Goal: Task Accomplishment & Management: Complete application form

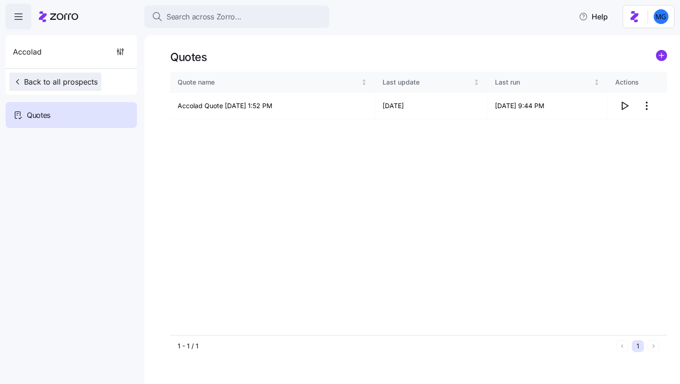
click at [54, 86] on span "Back to all prospects" at bounding box center [55, 81] width 85 height 11
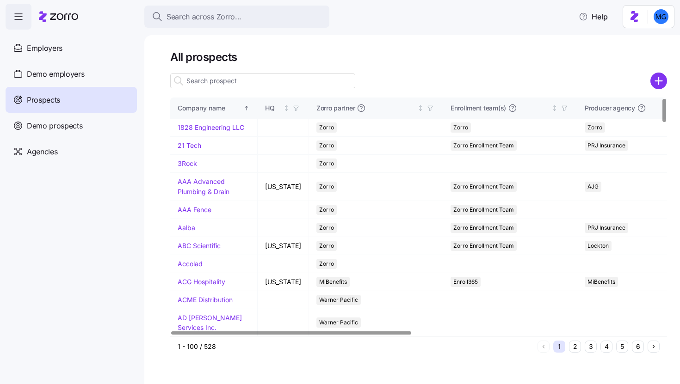
click at [288, 77] on input at bounding box center [262, 81] width 185 height 15
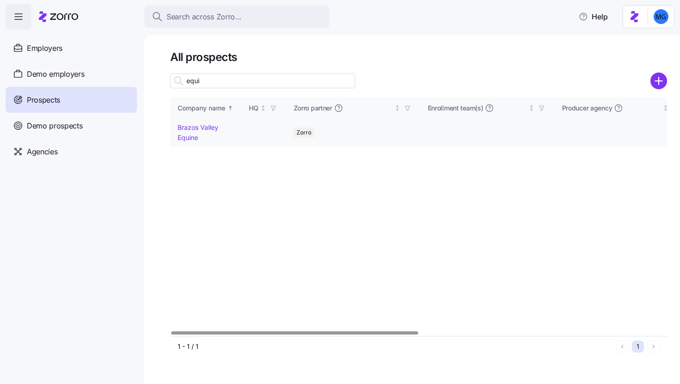
type input "equi"
click at [201, 129] on link "Brazos Valley Equine" at bounding box center [198, 133] width 41 height 18
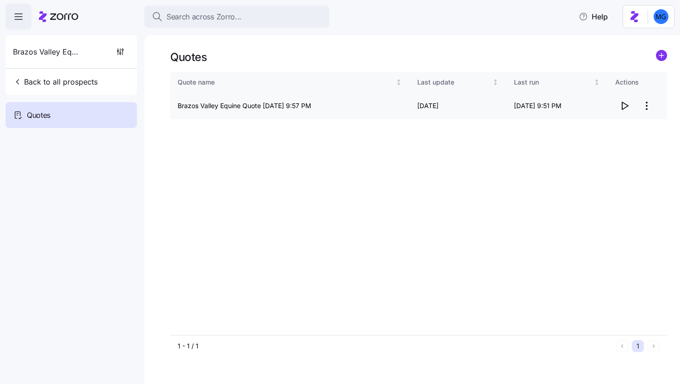
click at [625, 107] on icon "button" at bounding box center [624, 105] width 11 height 11
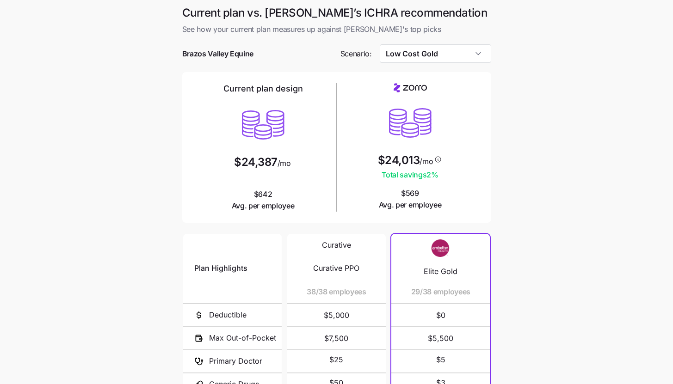
scroll to position [120, 0]
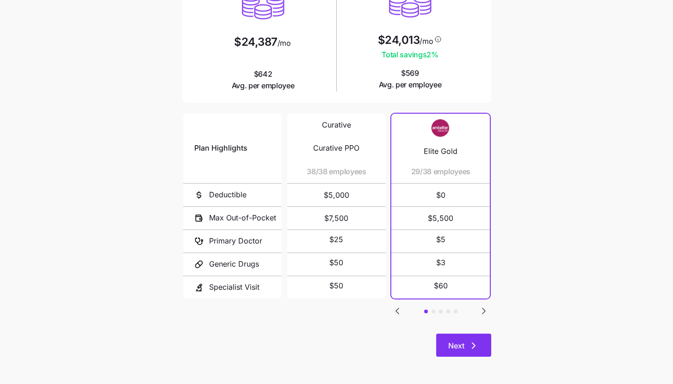
click at [470, 342] on icon "button" at bounding box center [473, 346] width 11 height 11
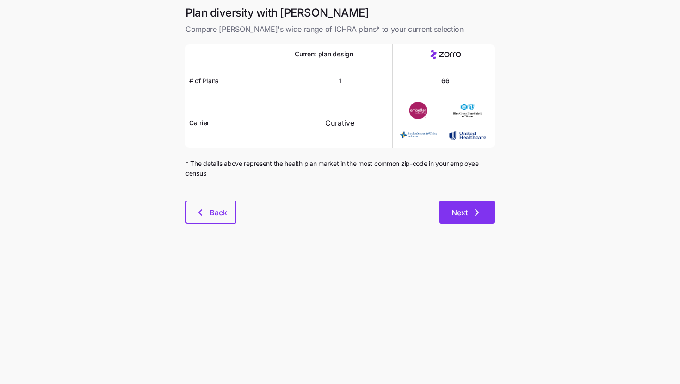
click at [471, 219] on button "Next" at bounding box center [467, 212] width 55 height 23
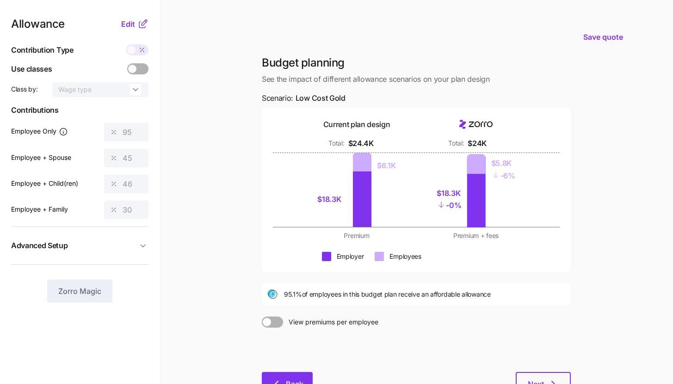
click at [286, 382] on span "Back" at bounding box center [295, 384] width 18 height 11
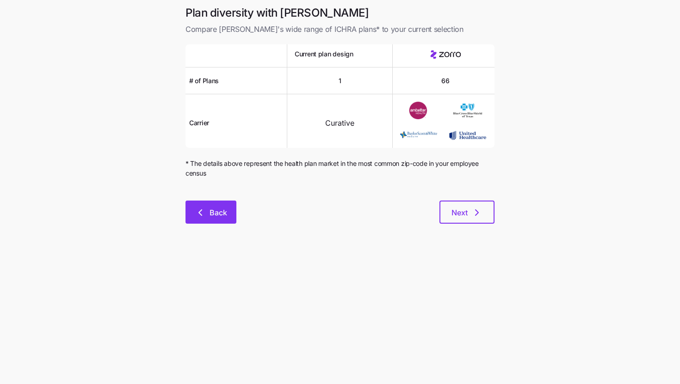
click at [215, 214] on span "Back" at bounding box center [219, 212] width 18 height 11
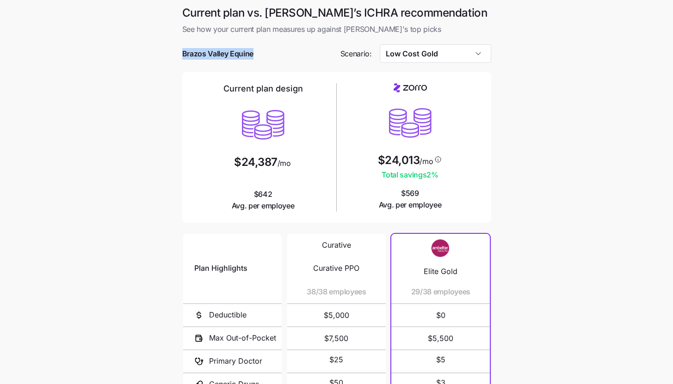
drag, startPoint x: 181, startPoint y: 53, endPoint x: 254, endPoint y: 56, distance: 73.2
click at [254, 56] on div "Current plan vs. Zorro’s ICHRA recommendation See how your current plan measure…" at bounding box center [337, 247] width 324 height 483
copy span "Brazos Valley Equine"
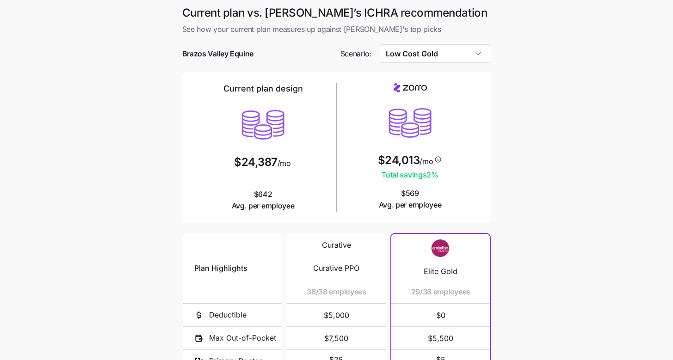
click at [530, 184] on main "Current plan vs. Zorro’s ICHRA recommendation See how your current plan measure…" at bounding box center [336, 252] width 673 height 505
click at [468, 56] on input "Low Cost Gold" at bounding box center [436, 53] width 112 height 19
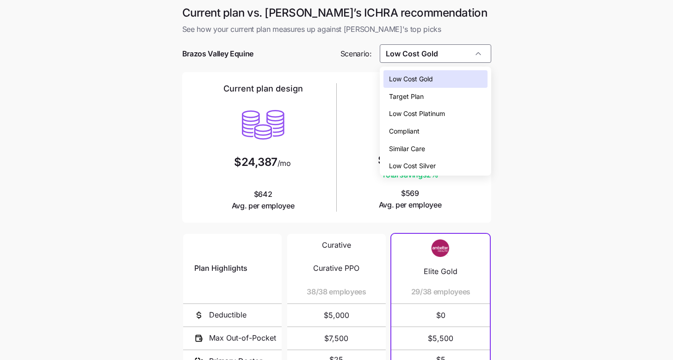
click at [438, 172] on div "Low Cost Silver" at bounding box center [436, 166] width 104 height 18
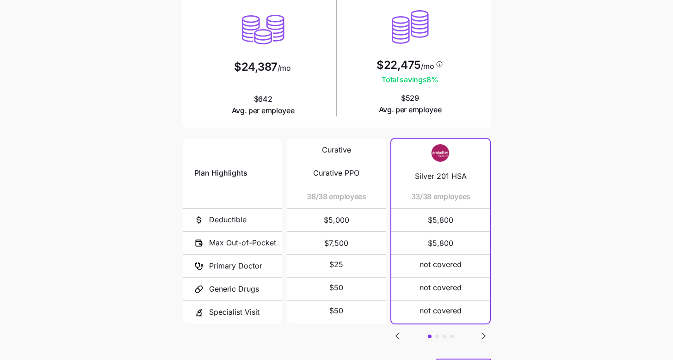
scroll to position [106, 0]
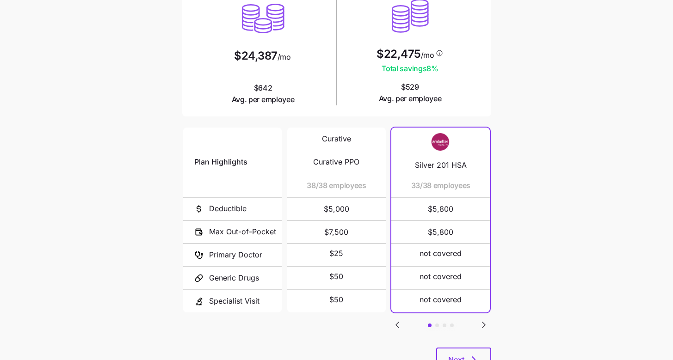
click at [485, 322] on icon "Go to next slide" at bounding box center [484, 325] width 3 height 6
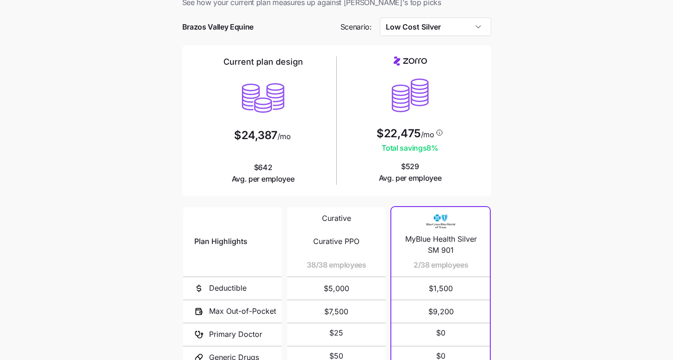
scroll to position [26, 0]
click at [471, 31] on input "Low Cost Silver" at bounding box center [436, 27] width 112 height 19
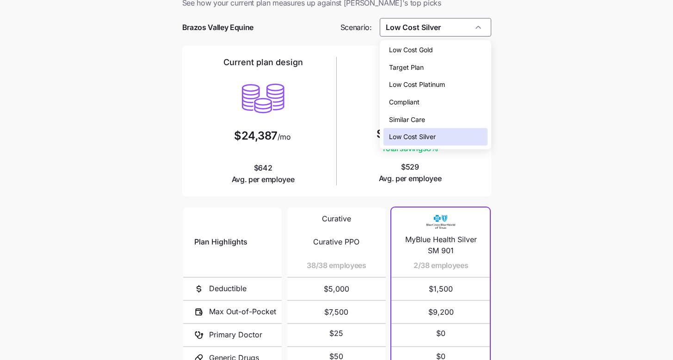
click at [454, 51] on div "Low Cost Gold" at bounding box center [436, 50] width 104 height 18
type input "Low Cost Gold"
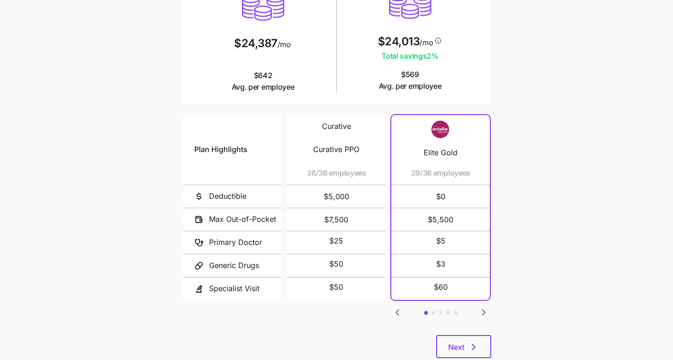
scroll to position [132, 0]
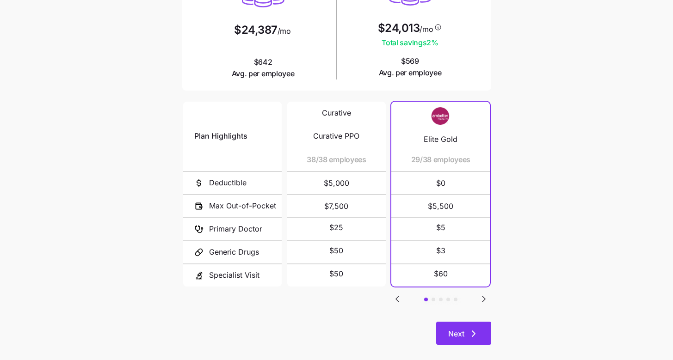
click at [465, 332] on span "Next" at bounding box center [463, 333] width 31 height 11
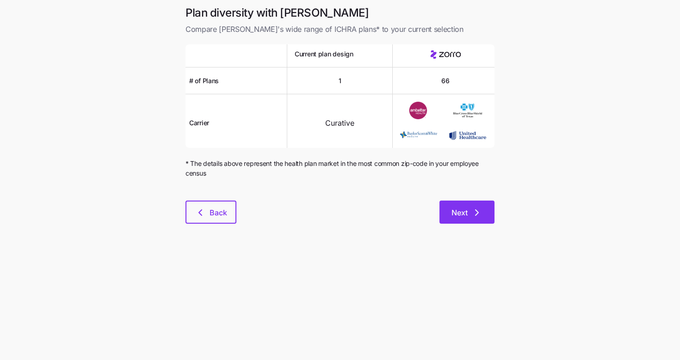
click at [477, 222] on button "Next" at bounding box center [467, 212] width 55 height 23
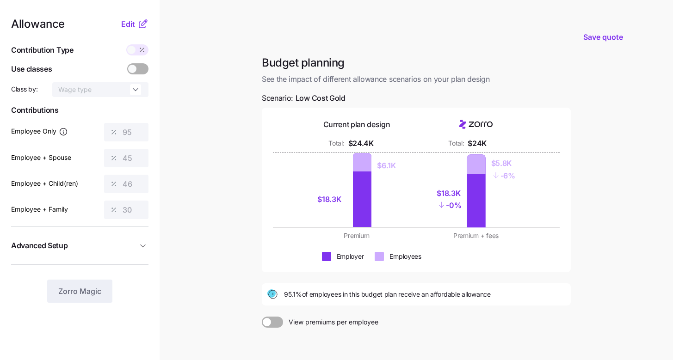
click at [137, 24] on icon at bounding box center [142, 24] width 11 height 11
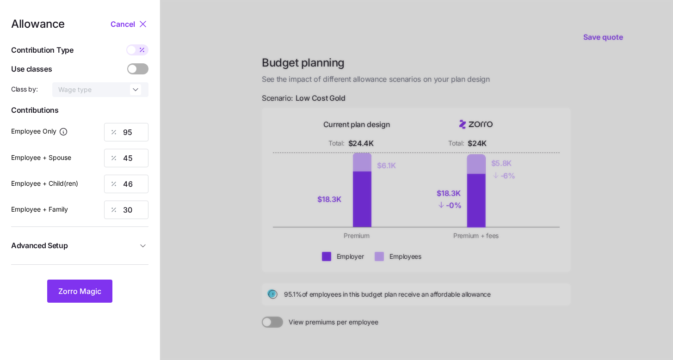
click at [139, 51] on icon at bounding box center [141, 49] width 7 height 7
click at [126, 44] on input "checkbox" at bounding box center [126, 44] width 0 height 0
type input "374"
type input "354"
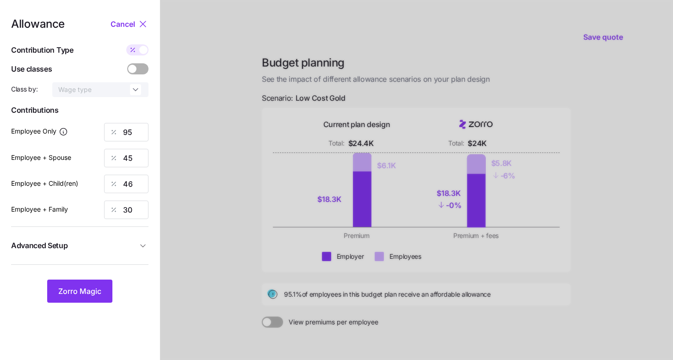
type input "354"
click at [139, 51] on span at bounding box center [143, 50] width 8 height 8
click at [126, 44] on input "checkbox" at bounding box center [126, 44] width 0 height 0
type input "95"
type input "45"
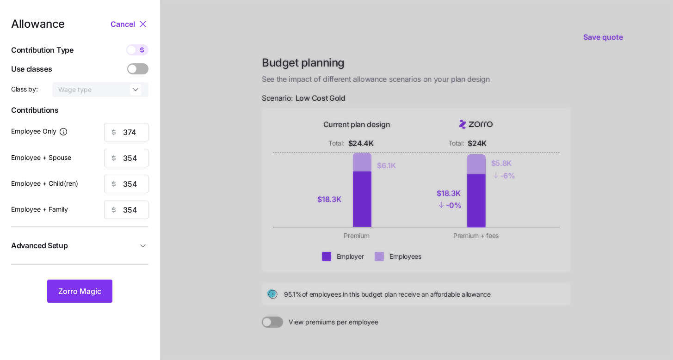
type input "46"
type input "30"
click at [139, 51] on icon at bounding box center [141, 49] width 7 height 7
click at [126, 44] on input "checkbox" at bounding box center [126, 44] width 0 height 0
type input "374"
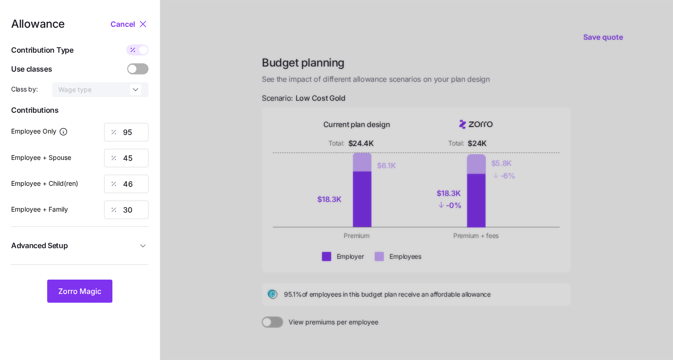
type input "354"
click at [138, 52] on span at bounding box center [132, 49] width 13 height 11
click at [126, 44] on input "checkbox" at bounding box center [126, 44] width 0 height 0
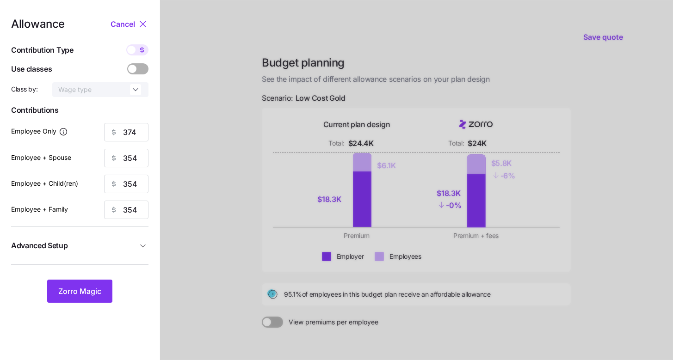
type input "95"
type input "45"
type input "46"
type input "30"
click at [130, 242] on span "Advanced Setup" at bounding box center [74, 246] width 126 height 12
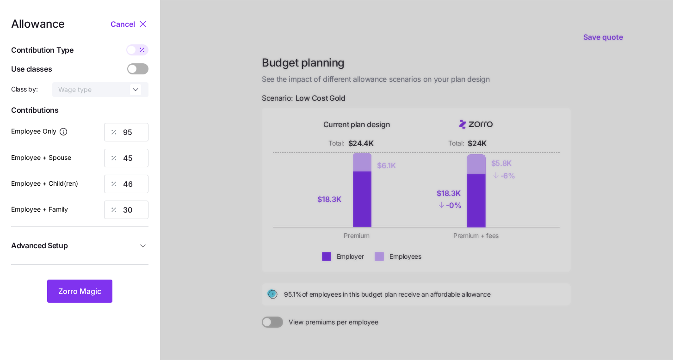
click at [130, 242] on span "Advanced Setup" at bounding box center [74, 246] width 126 height 12
click at [131, 245] on span "Advanced Setup" at bounding box center [74, 246] width 126 height 12
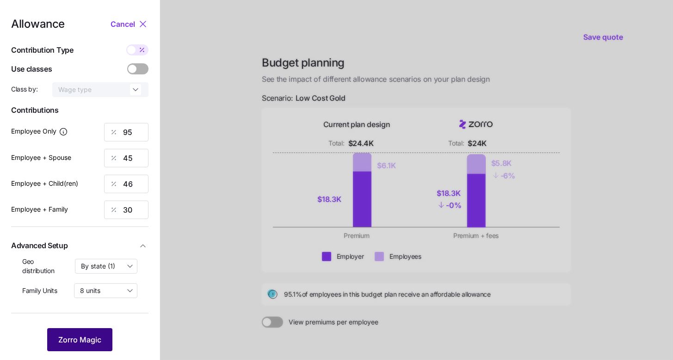
click at [96, 337] on span "Zorro Magic" at bounding box center [79, 340] width 43 height 11
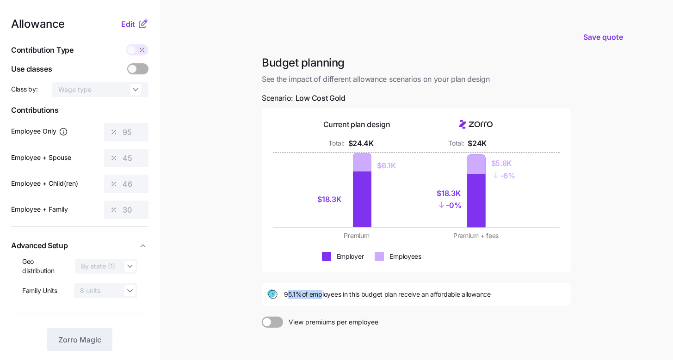
drag, startPoint x: 286, startPoint y: 295, endPoint x: 318, endPoint y: 297, distance: 32.0
click at [318, 297] on span "95.1% of employees in this budget plan receive an affordable allowance" at bounding box center [387, 294] width 207 height 9
click at [292, 294] on span "95.1% of employees in this budget plan receive an affordable allowance" at bounding box center [387, 294] width 207 height 9
click at [142, 25] on icon at bounding box center [145, 23] width 6 height 6
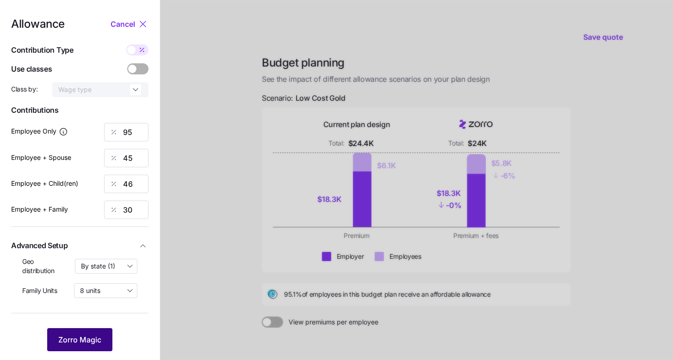
click at [73, 332] on button "Zorro Magic" at bounding box center [79, 339] width 65 height 23
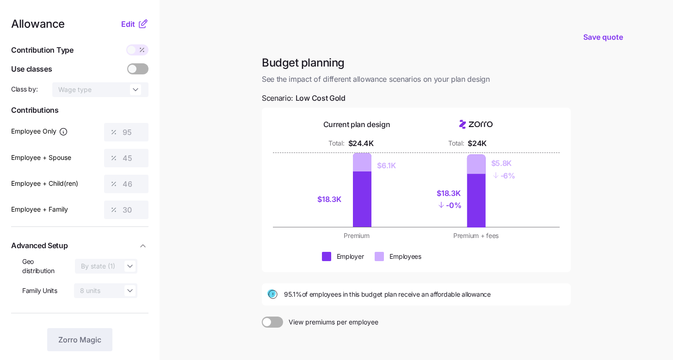
click at [140, 28] on icon at bounding box center [142, 25] width 6 height 6
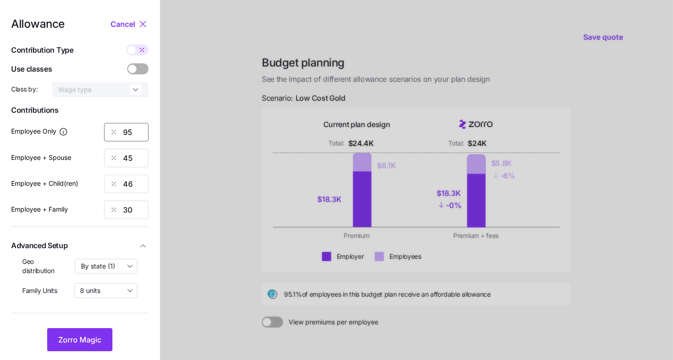
click at [138, 130] on input "95" at bounding box center [126, 132] width 44 height 19
type input "100"
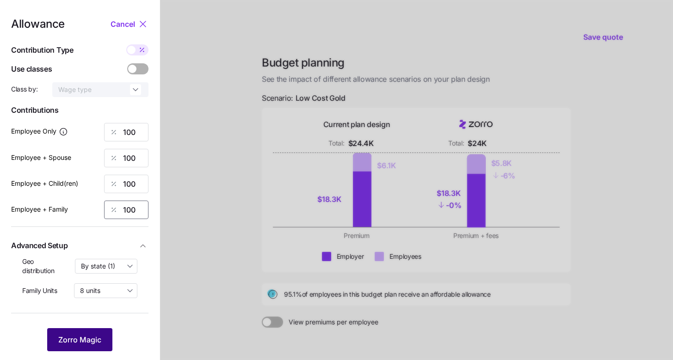
type input "100"
click at [81, 345] on span "Zorro Magic" at bounding box center [79, 340] width 43 height 11
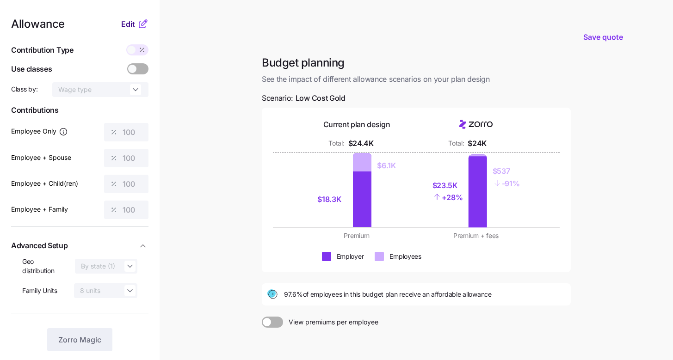
click at [136, 26] on button "Edit" at bounding box center [129, 24] width 16 height 11
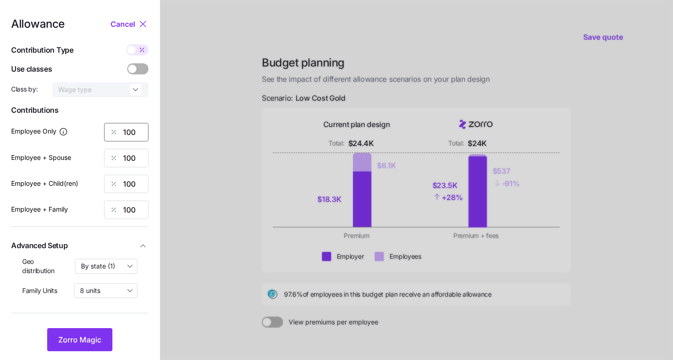
click at [137, 129] on input "100" at bounding box center [126, 132] width 44 height 19
click at [136, 129] on input "100" at bounding box center [126, 132] width 44 height 19
click at [78, 330] on button "Zorro Magic" at bounding box center [79, 339] width 65 height 23
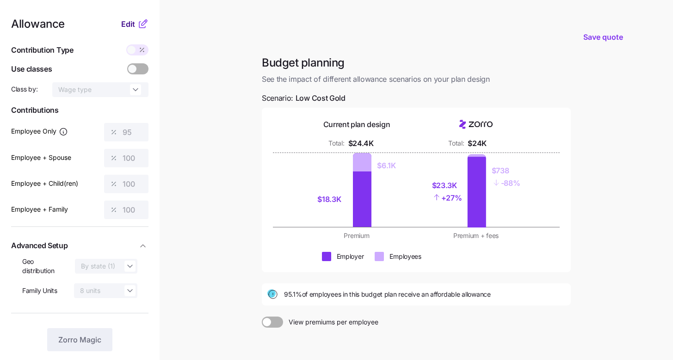
click at [131, 19] on span "Edit" at bounding box center [128, 24] width 14 height 11
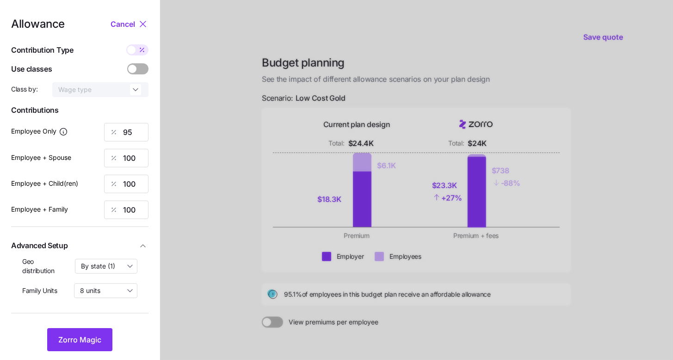
click at [138, 53] on icon at bounding box center [141, 49] width 7 height 7
click at [126, 44] on input "checkbox" at bounding box center [126, 44] width 0 height 0
type input "374"
type input "787"
type input "772"
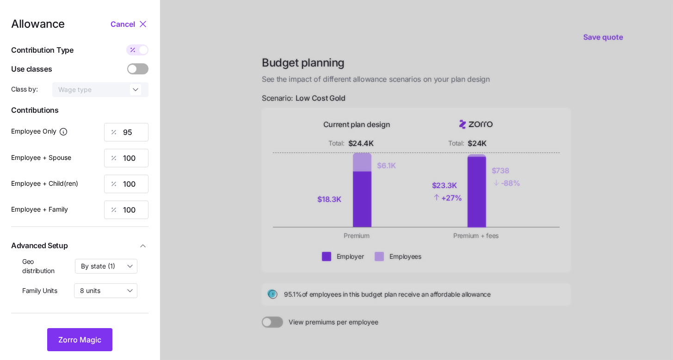
type input "1165"
click at [139, 161] on input "787" at bounding box center [126, 158] width 44 height 19
type input "374"
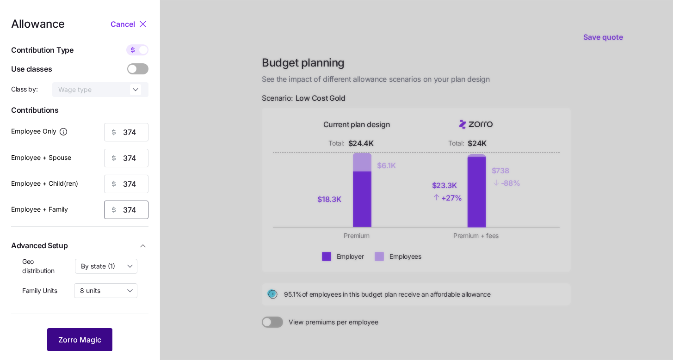
type input "374"
click at [67, 344] on span "Zorro Magic" at bounding box center [79, 340] width 43 height 11
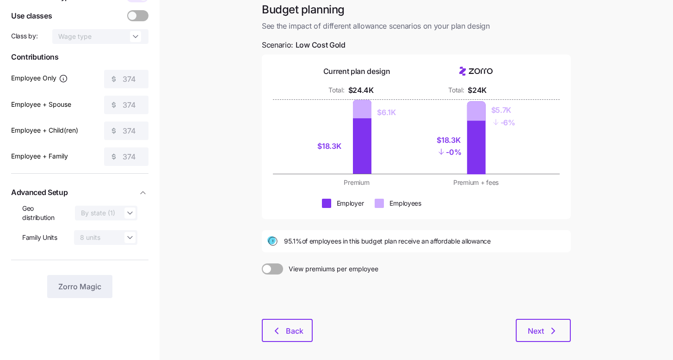
scroll to position [94, 0]
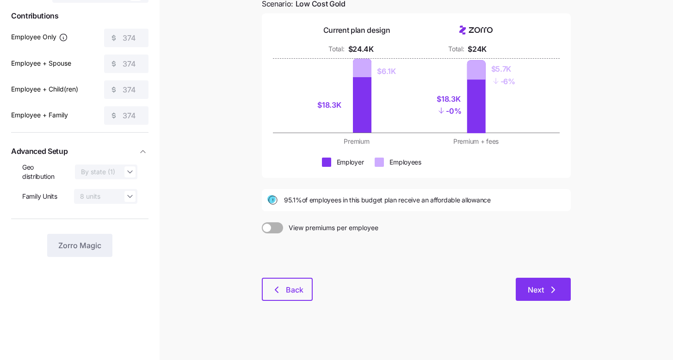
click at [554, 288] on icon "button" at bounding box center [553, 290] width 11 height 11
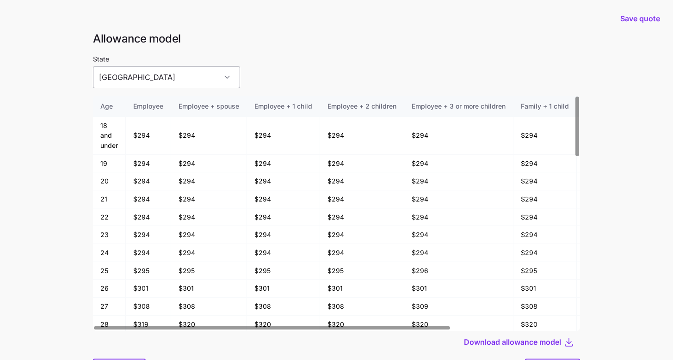
click at [186, 80] on input "TX" at bounding box center [166, 77] width 147 height 22
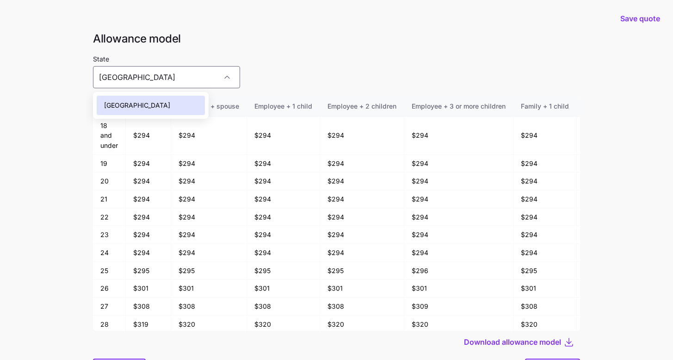
click at [174, 104] on div "TX" at bounding box center [151, 105] width 108 height 19
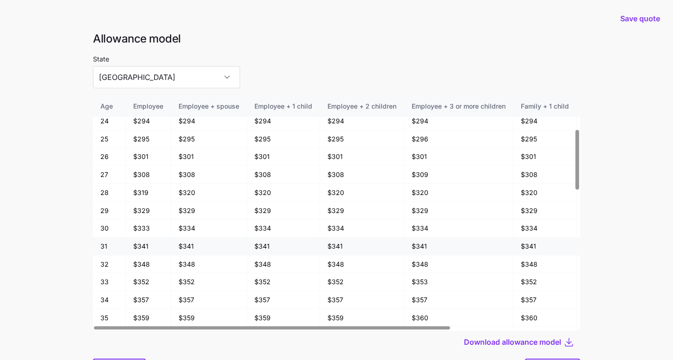
scroll to position [134, 0]
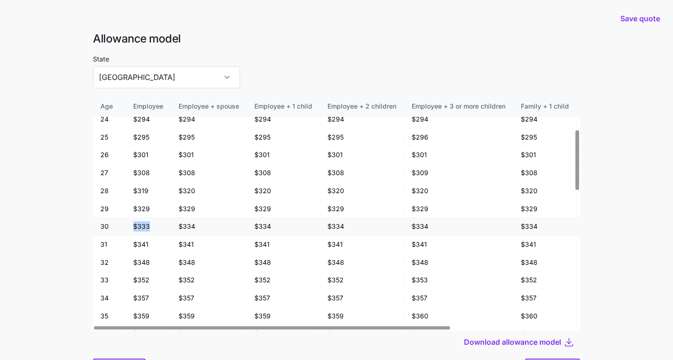
drag, startPoint x: 135, startPoint y: 228, endPoint x: 154, endPoint y: 230, distance: 19.1
click at [154, 230] on td "$333" at bounding box center [148, 227] width 45 height 18
click at [160, 229] on td "$333" at bounding box center [148, 227] width 45 height 18
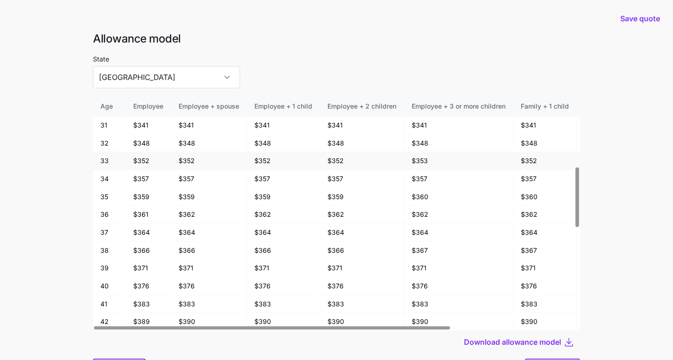
scroll to position [323, 0]
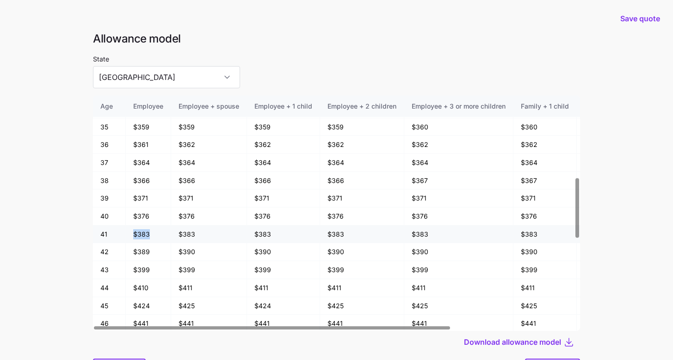
drag, startPoint x: 134, startPoint y: 233, endPoint x: 152, endPoint y: 236, distance: 17.8
click at [152, 236] on td "$383" at bounding box center [148, 235] width 45 height 18
click at [82, 230] on main "Save quote Allowance model State TX Age Employee Employee + spouse Employee + 1…" at bounding box center [336, 205] width 673 height 410
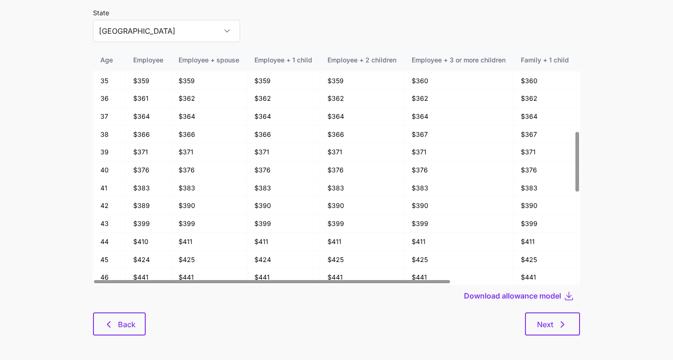
scroll to position [50, 0]
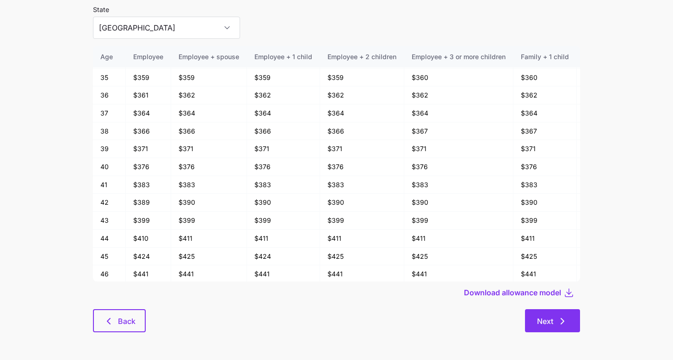
click at [547, 329] on button "Next" at bounding box center [552, 321] width 55 height 23
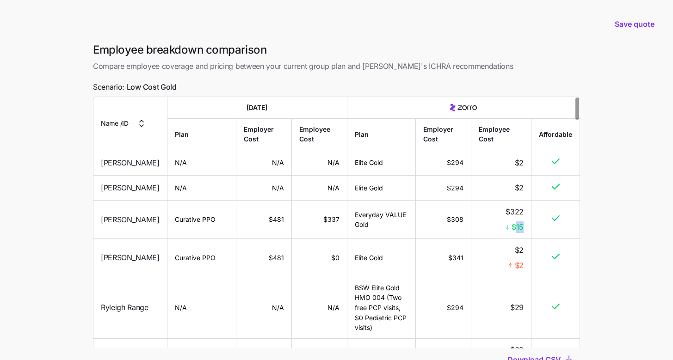
drag, startPoint x: 515, startPoint y: 235, endPoint x: 526, endPoint y: 237, distance: 10.9
click at [526, 237] on td "$322 $15" at bounding box center [501, 220] width 60 height 38
click at [638, 225] on main "Save quote Employee breakdown comparison Compare employee coverage and pricing …" at bounding box center [336, 216] width 673 height 433
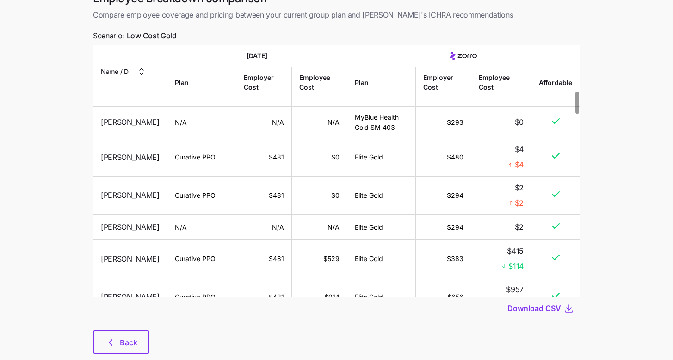
scroll to position [520, 0]
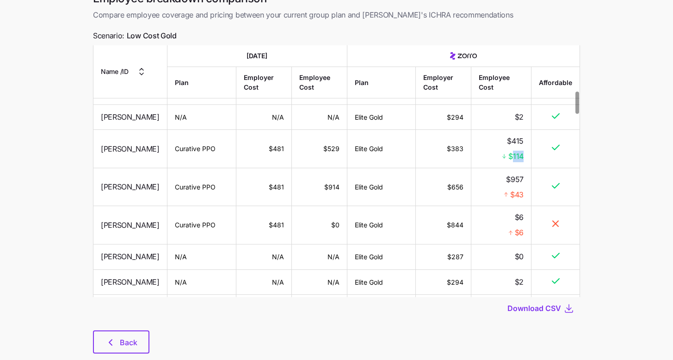
drag, startPoint x: 512, startPoint y: 205, endPoint x: 522, endPoint y: 205, distance: 10.6
click at [522, 162] on span "$114" at bounding box center [515, 157] width 15 height 12
click at [606, 206] on main "Save quote Employee breakdown comparison Compare employee coverage and pricing …" at bounding box center [336, 165] width 673 height 433
drag, startPoint x: 517, startPoint y: 137, endPoint x: 525, endPoint y: 139, distance: 8.2
click at [525, 105] on td "$2 $2" at bounding box center [501, 86] width 60 height 38
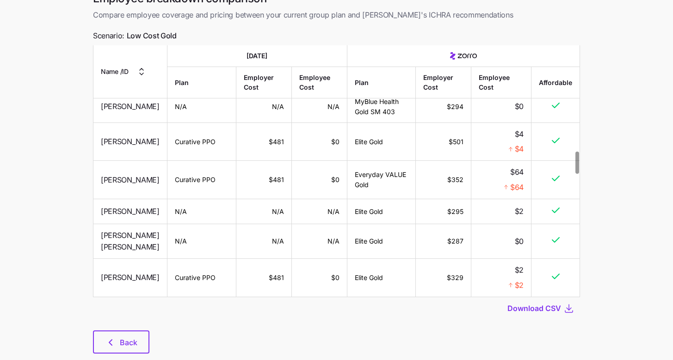
scroll to position [1225, 0]
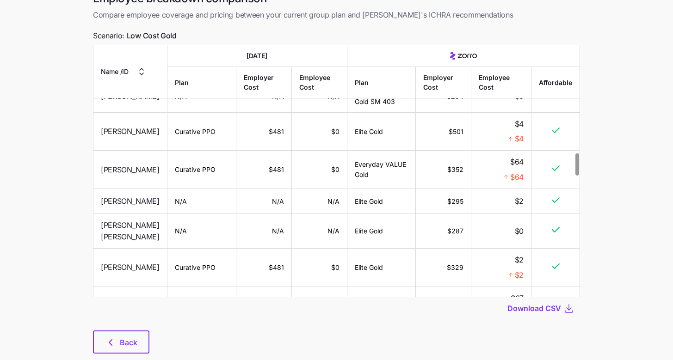
drag, startPoint x: 353, startPoint y: 241, endPoint x: 378, endPoint y: 242, distance: 25.0
click at [378, 151] on td "Elite Gold" at bounding box center [381, 131] width 68 height 38
click at [128, 338] on span "Back" at bounding box center [129, 342] width 18 height 11
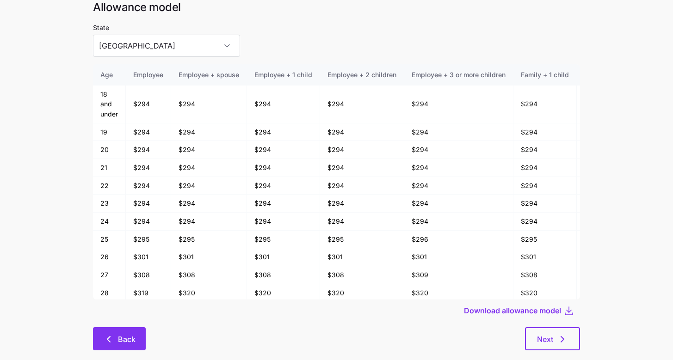
scroll to position [50, 0]
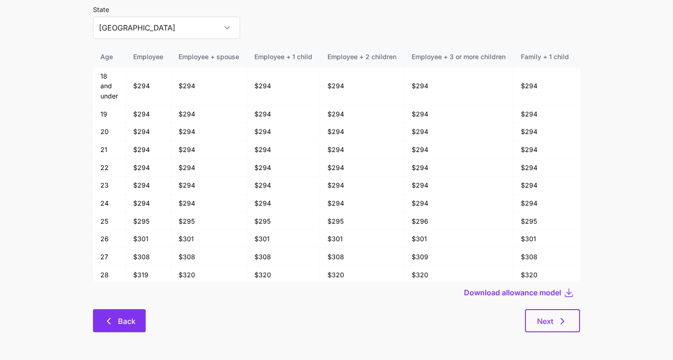
click at [105, 318] on icon "button" at bounding box center [108, 321] width 11 height 11
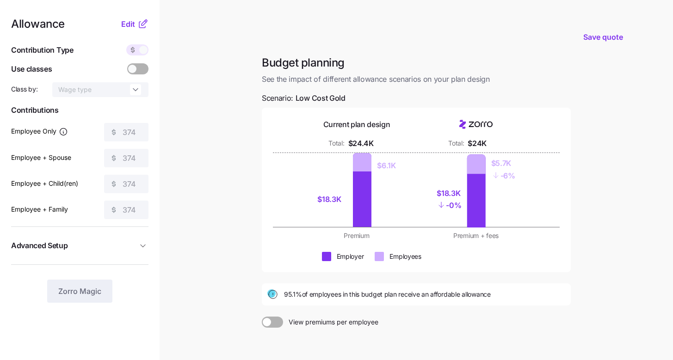
click at [205, 105] on main "Save quote Budget planning See the impact of different allowance scenarios on y…" at bounding box center [336, 227] width 673 height 455
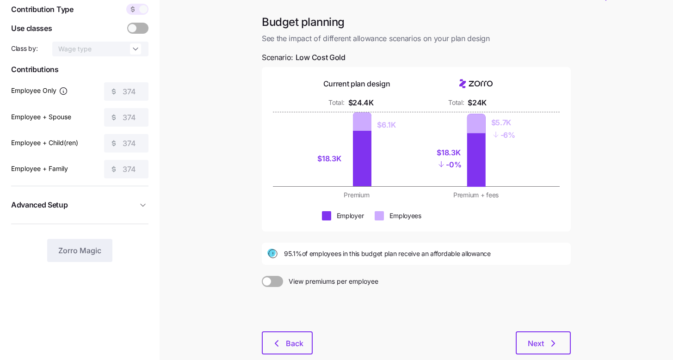
scroll to position [40, 0]
click at [560, 337] on button "Next" at bounding box center [543, 344] width 55 height 23
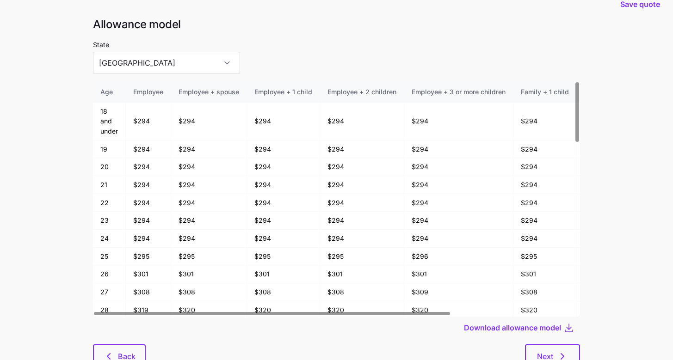
scroll to position [50, 0]
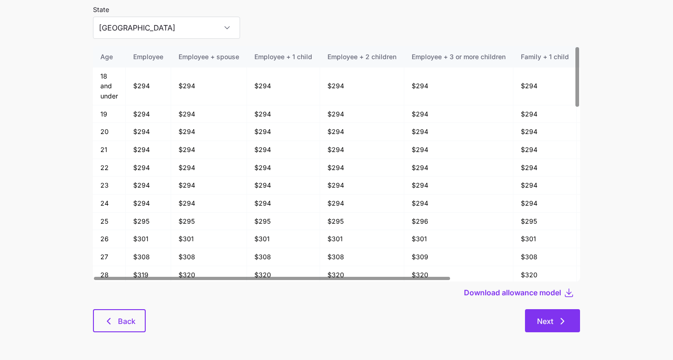
click at [568, 328] on button "Next" at bounding box center [552, 321] width 55 height 23
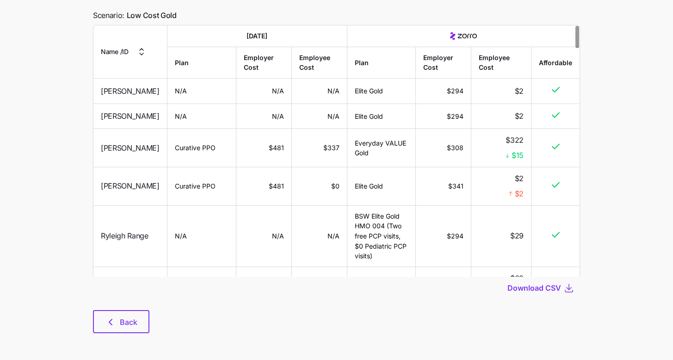
scroll to position [73, 0]
click at [110, 310] on div "Employee breakdown comparison Compare employee coverage and pricing between you…" at bounding box center [337, 157] width 502 height 374
click at [110, 312] on button "Back" at bounding box center [121, 321] width 56 height 23
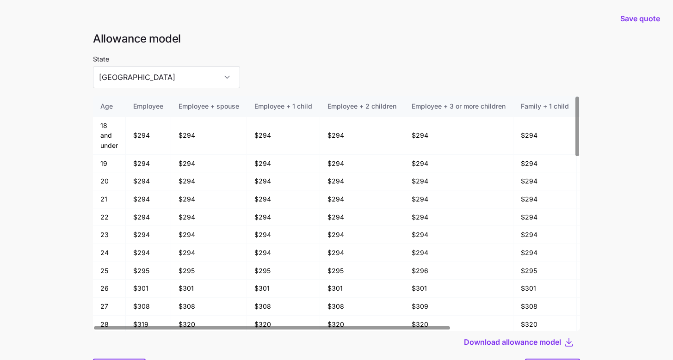
click at [65, 291] on main "Save quote Allowance model State TX Age Employee Employee + spouse Employee + 1…" at bounding box center [336, 205] width 673 height 410
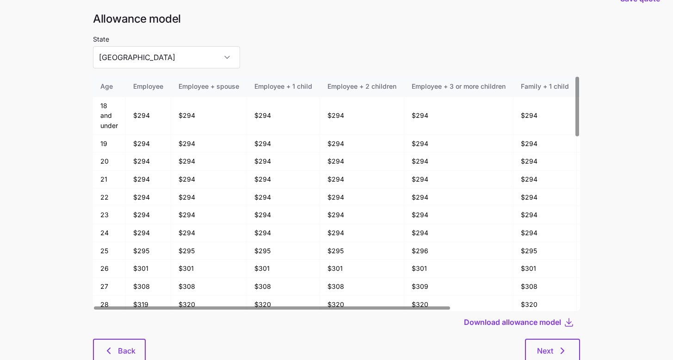
scroll to position [50, 0]
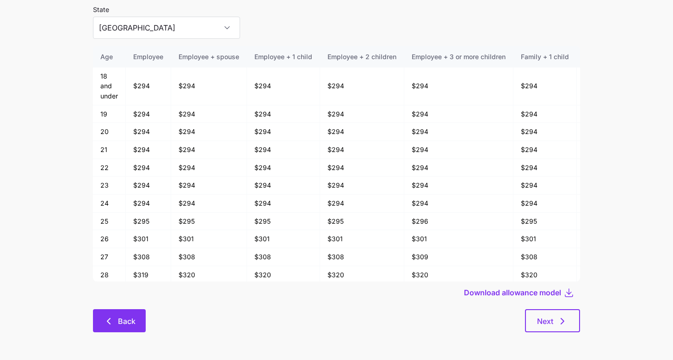
click at [105, 311] on button "Back" at bounding box center [119, 321] width 53 height 23
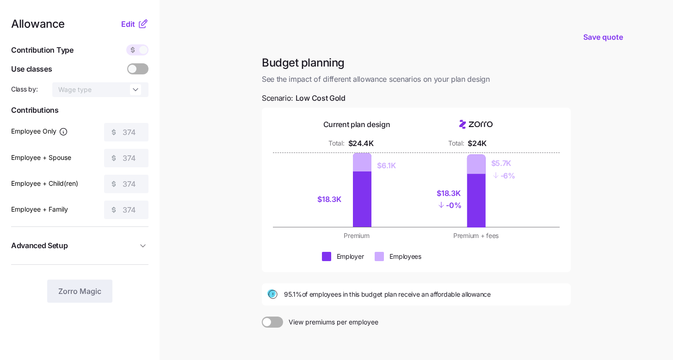
click at [138, 23] on icon at bounding box center [142, 24] width 11 height 11
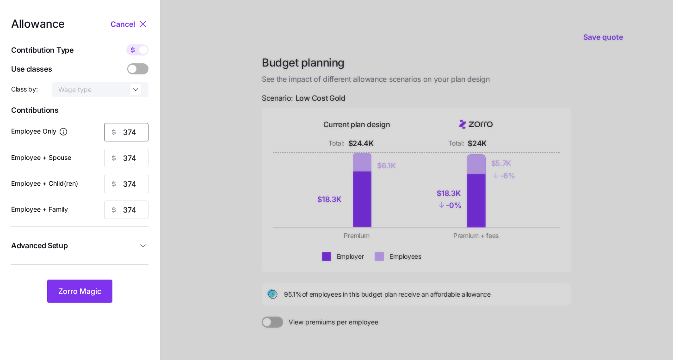
click at [140, 131] on input "374" at bounding box center [126, 132] width 44 height 19
type input "298"
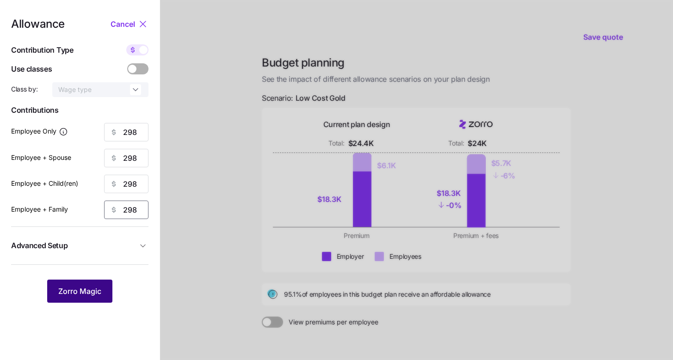
type input "298"
click at [97, 297] on span "Zorro Magic" at bounding box center [79, 291] width 43 height 11
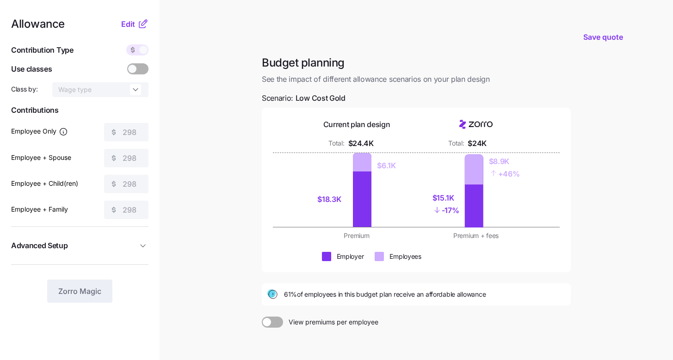
click at [283, 295] on div "61% of employees in this budget plan receive an affordable allowance" at bounding box center [416, 294] width 298 height 11
drag, startPoint x: 287, startPoint y: 295, endPoint x: 294, endPoint y: 296, distance: 6.5
click at [294, 296] on span "61% of employees in this budget plan receive an affordable allowance" at bounding box center [385, 294] width 202 height 9
click at [300, 296] on span "61% of employees in this budget plan receive an affordable allowance" at bounding box center [385, 294] width 202 height 9
drag, startPoint x: 297, startPoint y: 295, endPoint x: 283, endPoint y: 295, distance: 13.9
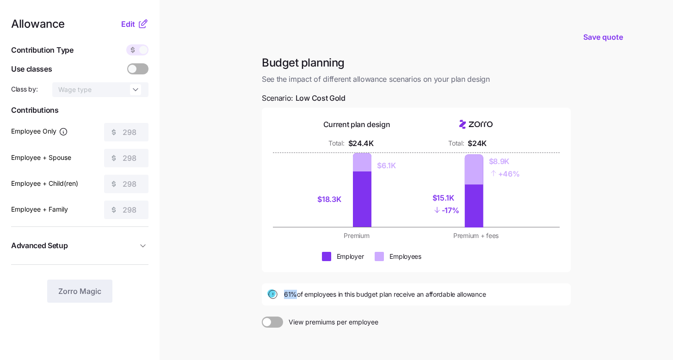
click at [283, 295] on div "61% of employees in this budget plan receive an affordable allowance" at bounding box center [416, 294] width 298 height 11
click at [138, 25] on icon at bounding box center [142, 24] width 11 height 11
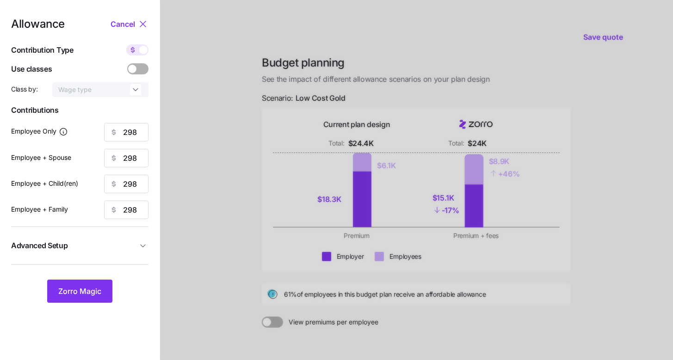
click at [138, 50] on span at bounding box center [132, 49] width 13 height 11
click at [126, 44] on input "checkbox" at bounding box center [126, 44] width 0 height 0
type input "76"
type input "38"
type input "39"
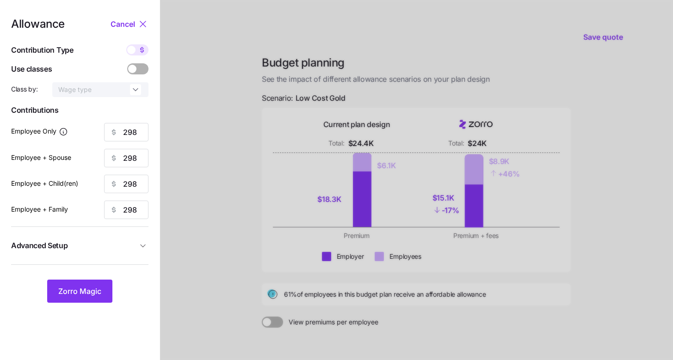
type input "26"
click at [134, 129] on input "76" at bounding box center [126, 132] width 44 height 19
click at [83, 309] on nav "Allowance Cancel Contribution Type Use classes Class by: Wage type Contribution…" at bounding box center [80, 227] width 160 height 455
click at [78, 284] on button "Zorro Magic" at bounding box center [79, 291] width 65 height 23
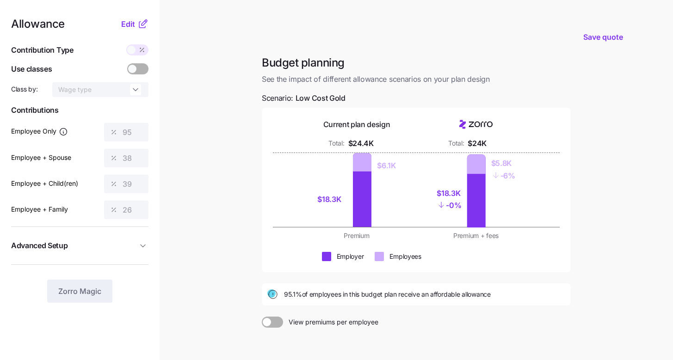
click at [136, 30] on div "Allowance Edit Contribution Type Use classes Class by: Wage type Contributions …" at bounding box center [79, 161] width 137 height 285
click at [134, 25] on span "Edit" at bounding box center [128, 24] width 14 height 11
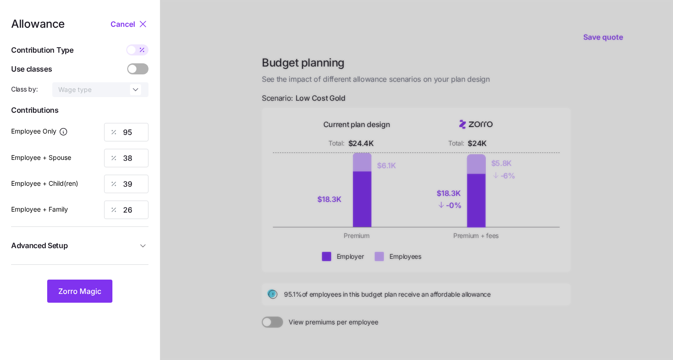
click at [139, 50] on icon at bounding box center [141, 49] width 7 height 7
click at [126, 44] on input "checkbox" at bounding box center [126, 44] width 0 height 0
type input "374"
type input "298"
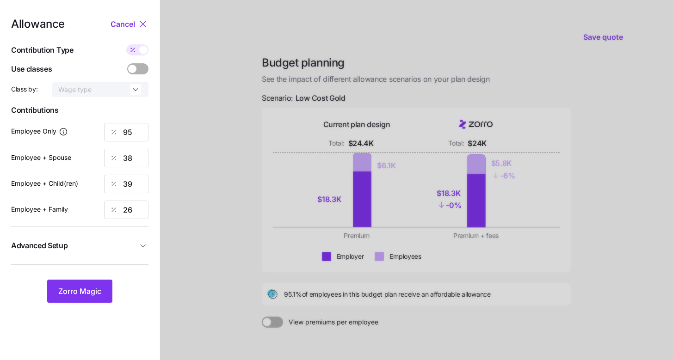
type input "298"
click at [138, 152] on input "298" at bounding box center [126, 158] width 44 height 19
type input "374"
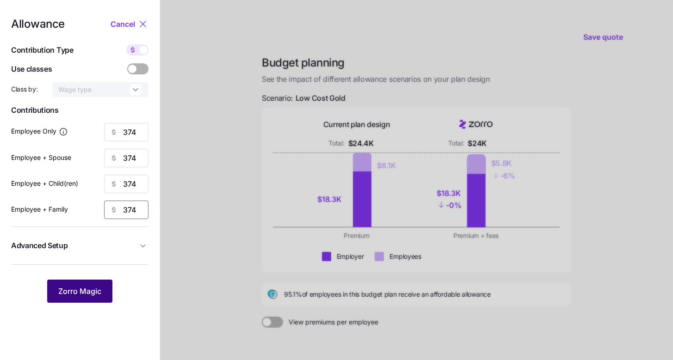
type input "374"
click at [91, 294] on span "Zorro Magic" at bounding box center [79, 291] width 43 height 11
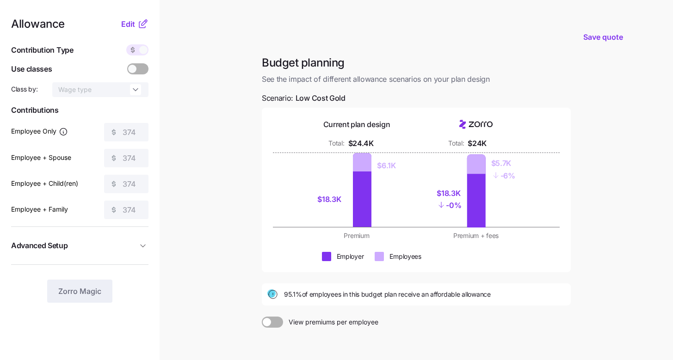
click at [143, 29] on icon at bounding box center [142, 24] width 11 height 11
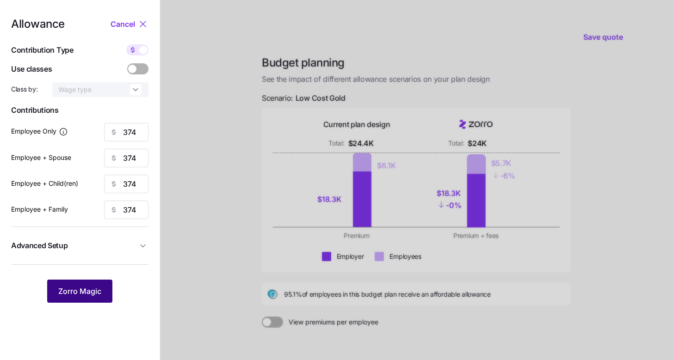
click at [87, 288] on span "Zorro Magic" at bounding box center [79, 291] width 43 height 11
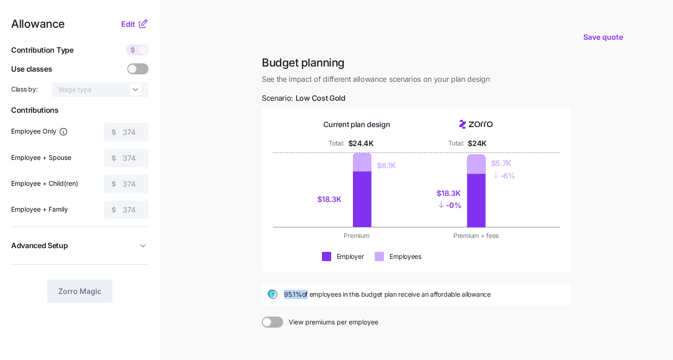
drag, startPoint x: 283, startPoint y: 296, endPoint x: 307, endPoint y: 296, distance: 24.1
click at [307, 296] on div "95.1% of employees in this budget plan receive an affordable allowance" at bounding box center [416, 294] width 298 height 11
click at [613, 212] on main "Save quote Budget planning See the impact of different allowance scenarios on y…" at bounding box center [336, 227] width 673 height 455
click at [131, 23] on span "Edit" at bounding box center [128, 24] width 14 height 11
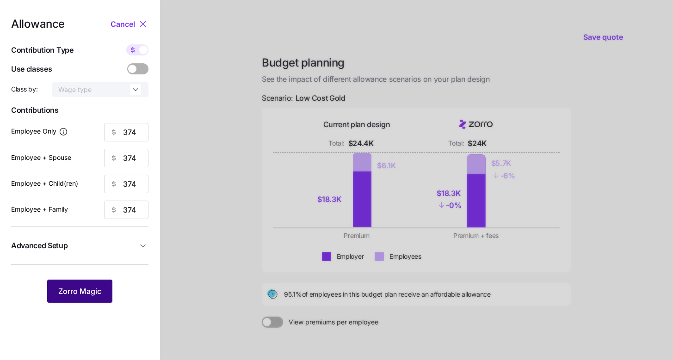
click at [96, 288] on span "Zorro Magic" at bounding box center [79, 291] width 43 height 11
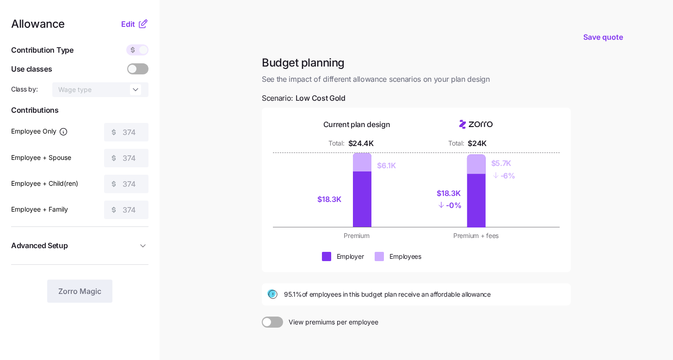
click at [247, 146] on main "Save quote Budget planning See the impact of different allowance scenarios on y…" at bounding box center [336, 227] width 673 height 455
click at [137, 25] on button "Edit" at bounding box center [129, 24] width 16 height 11
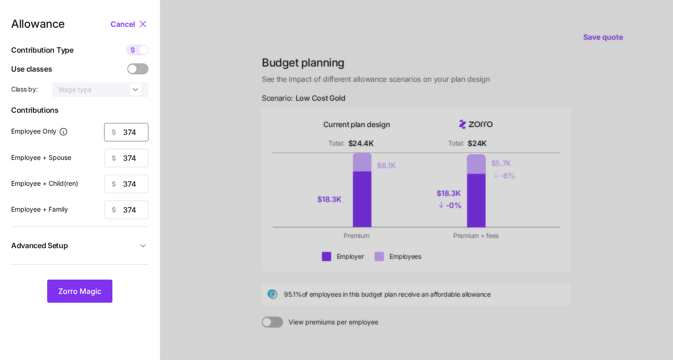
click at [136, 127] on input "374" at bounding box center [126, 132] width 44 height 19
click at [144, 43] on div "Allowance Cancel Contribution Type Use classes Class by: Wage type Contribution…" at bounding box center [79, 161] width 137 height 285
click at [141, 48] on span at bounding box center [143, 50] width 8 height 8
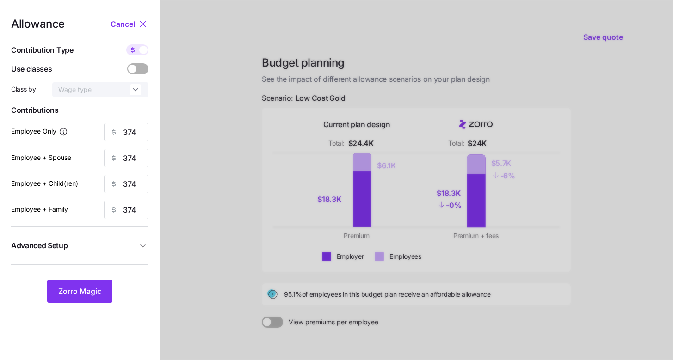
click at [126, 44] on input "checkbox" at bounding box center [126, 44] width 0 height 0
type input "95"
type input "48"
type input "32"
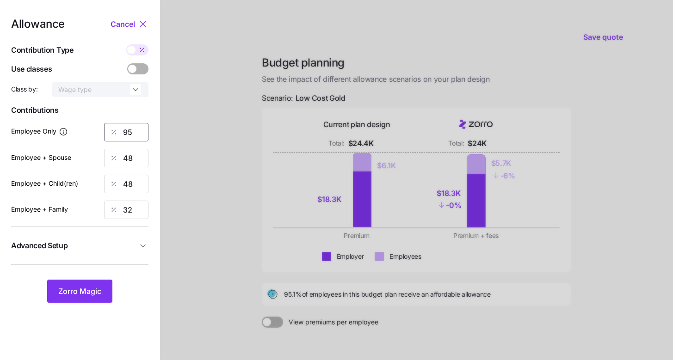
click at [140, 128] on input "95" at bounding box center [126, 132] width 44 height 19
type input "100"
click at [86, 296] on span "Zorro Magic" at bounding box center [79, 291] width 43 height 11
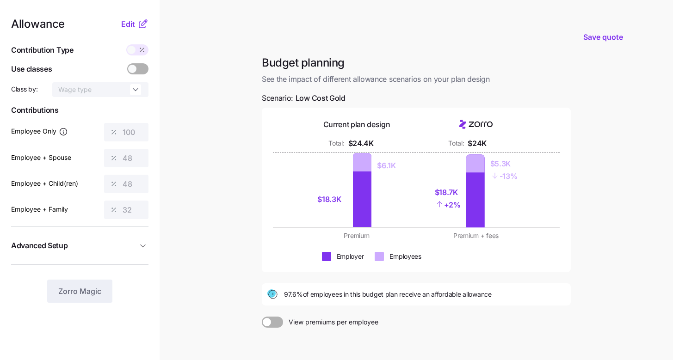
click at [211, 126] on main "Save quote Budget planning See the impact of different allowance scenarios on y…" at bounding box center [336, 227] width 673 height 455
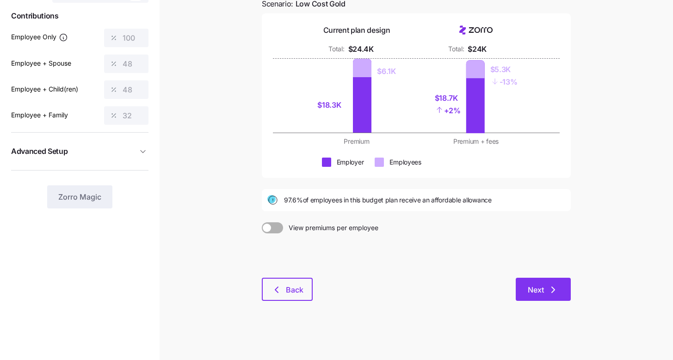
click at [554, 298] on button "Next" at bounding box center [543, 289] width 55 height 23
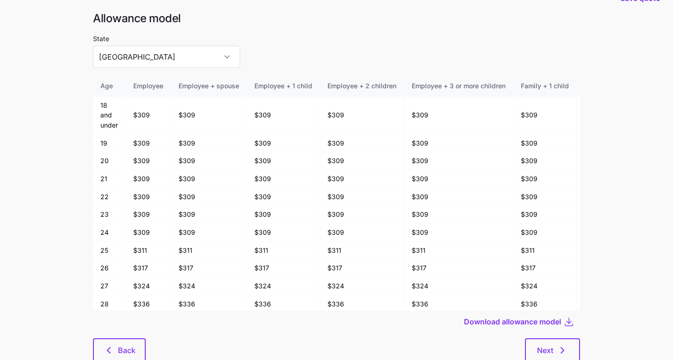
scroll to position [50, 0]
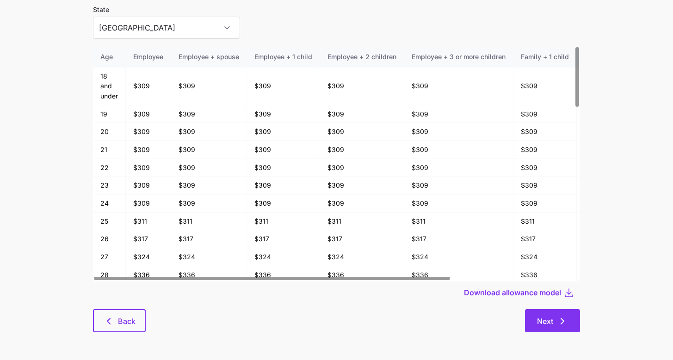
click at [554, 331] on button "Next" at bounding box center [552, 321] width 55 height 23
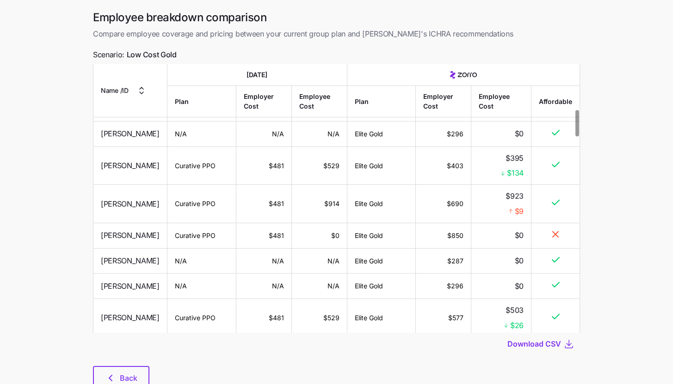
scroll to position [65, 0]
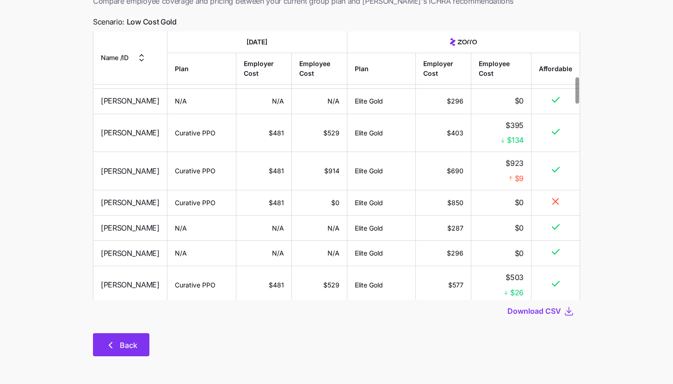
click at [112, 342] on icon "button" at bounding box center [110, 345] width 11 height 11
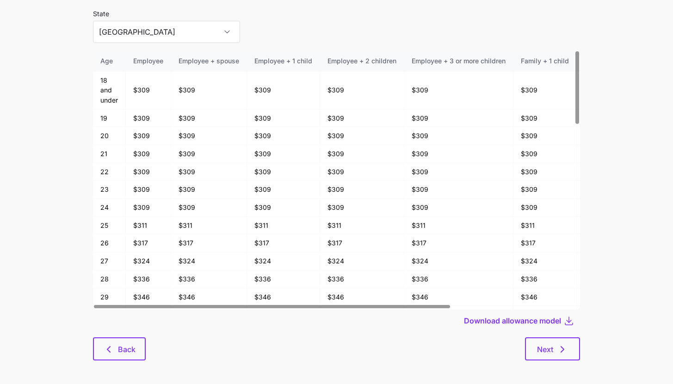
scroll to position [50, 0]
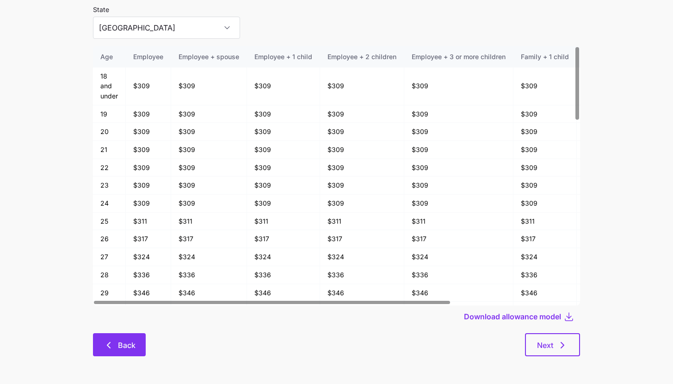
click at [118, 356] on button "Back" at bounding box center [119, 345] width 53 height 23
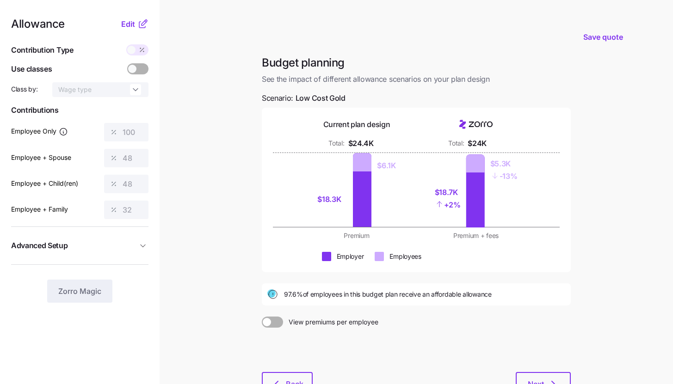
click at [139, 25] on icon at bounding box center [142, 25] width 6 height 6
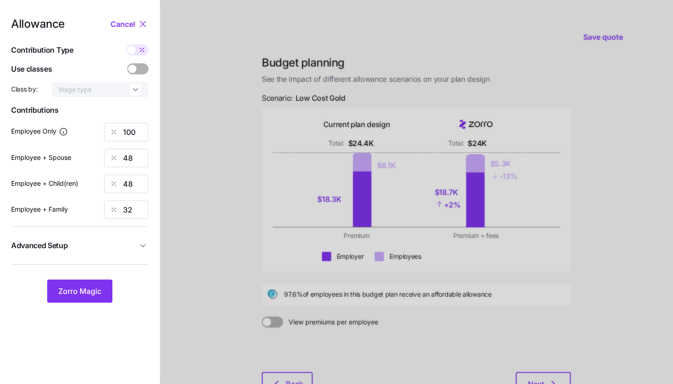
click at [146, 59] on div "Allowance Cancel Contribution Type Use classes Class by: Wage type Contribution…" at bounding box center [79, 161] width 137 height 285
click at [142, 49] on icon at bounding box center [142, 50] width 4 height 4
click at [126, 44] on input "checkbox" at bounding box center [126, 44] width 0 height 0
type input "393"
type input "374"
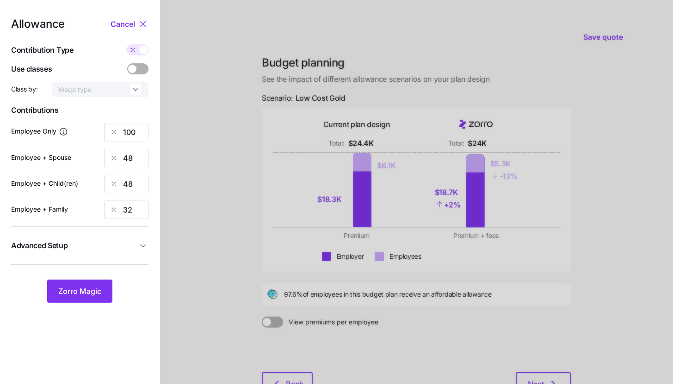
type input "374"
click at [140, 156] on input "374" at bounding box center [126, 158] width 44 height 19
type input "393"
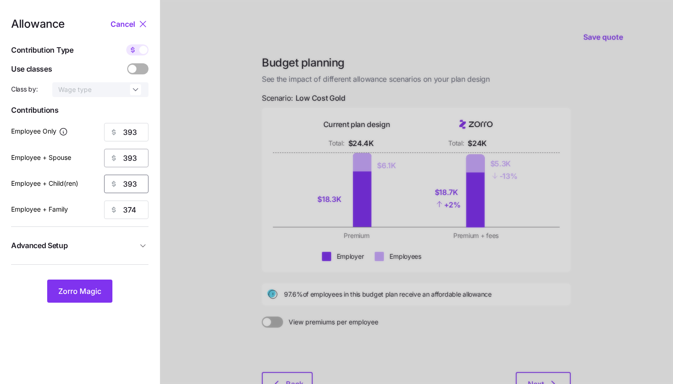
type input "393"
click at [91, 290] on span "Zorro Magic" at bounding box center [79, 291] width 43 height 11
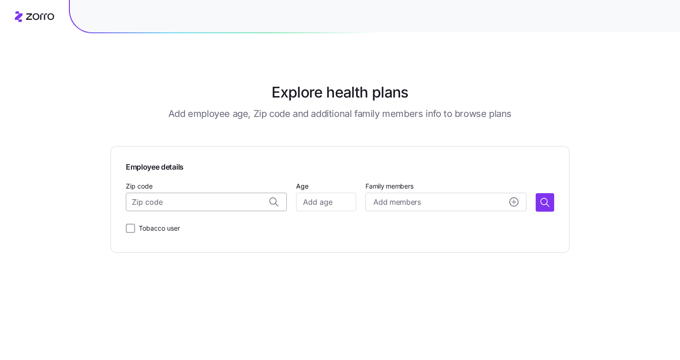
click at [186, 204] on input "Zip code" at bounding box center [206, 202] width 161 height 19
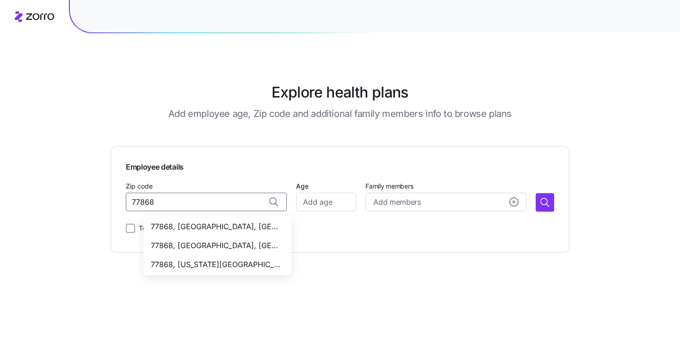
click at [238, 225] on span "77868, Brazos County, TX" at bounding box center [216, 227] width 130 height 12
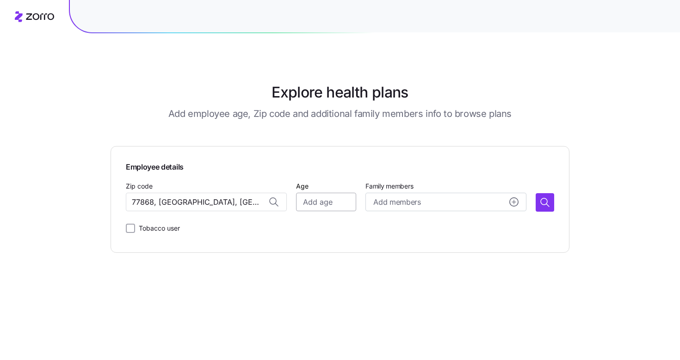
type input "77868, Brazos County, TX"
click at [316, 209] on input "Age" at bounding box center [326, 202] width 60 height 19
type input "35"
click at [551, 203] on button "button" at bounding box center [545, 202] width 19 height 19
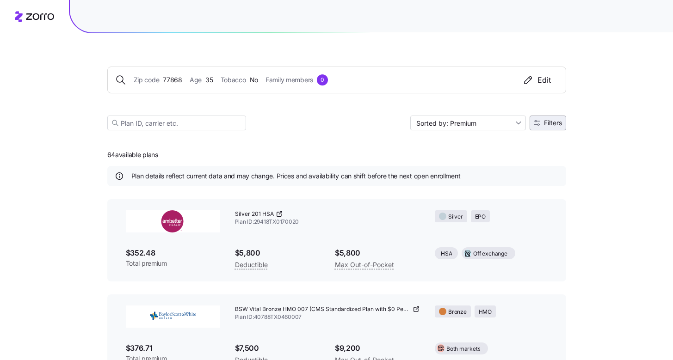
click at [564, 130] on button "Filters" at bounding box center [548, 123] width 37 height 15
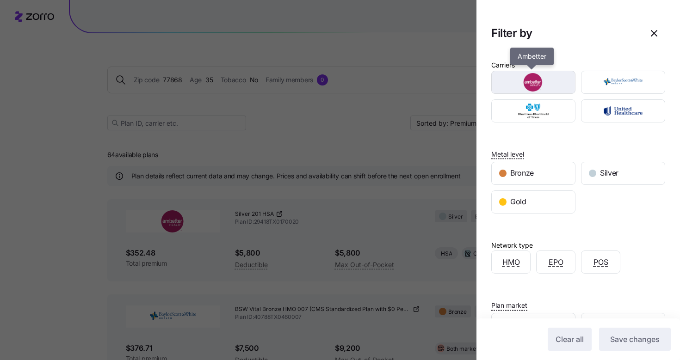
click at [540, 80] on img "button" at bounding box center [534, 82] width 68 height 19
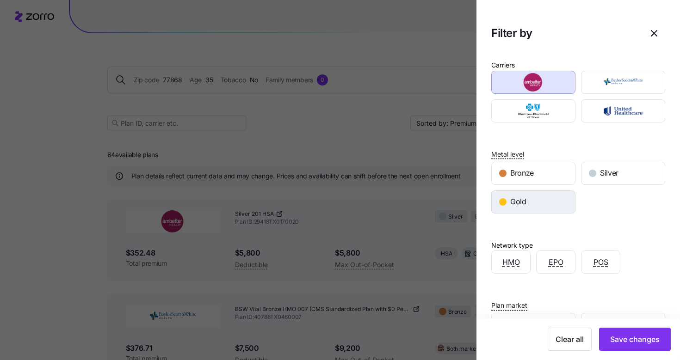
click at [526, 205] on div "Gold" at bounding box center [533, 202] width 83 height 22
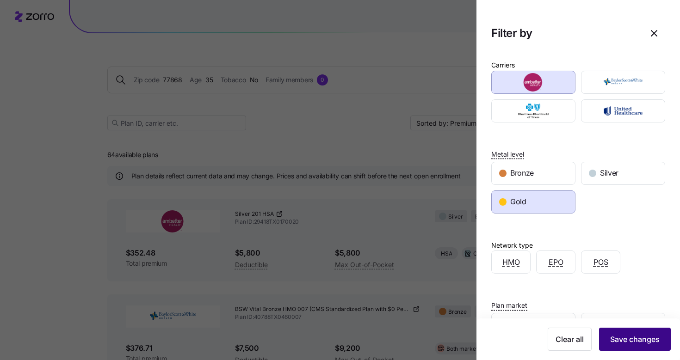
click at [626, 336] on span "Save changes" at bounding box center [635, 339] width 50 height 11
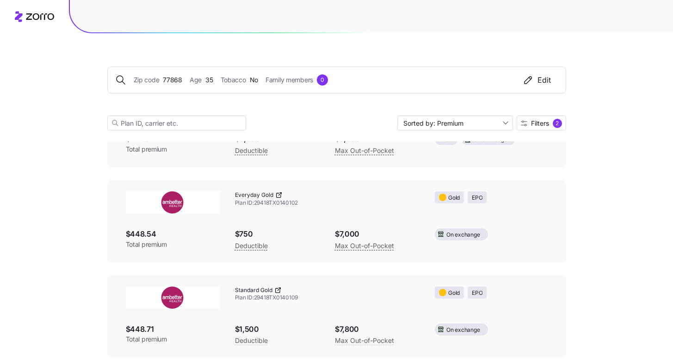
scroll to position [118, 0]
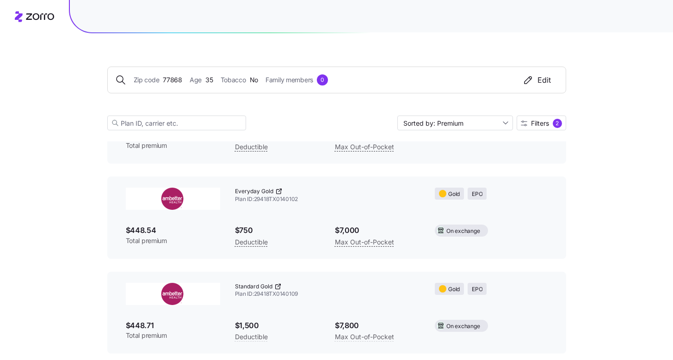
click at [279, 190] on icon at bounding box center [278, 191] width 7 height 7
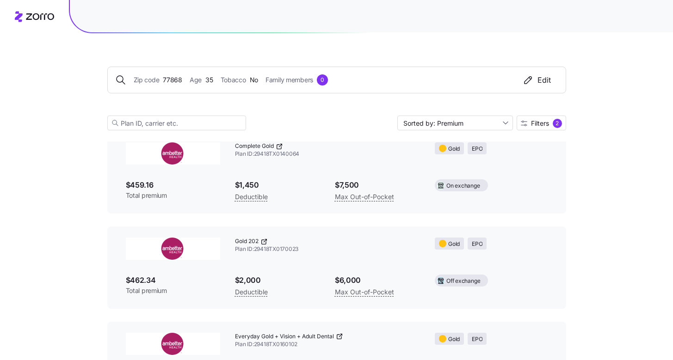
scroll to position [359, 0]
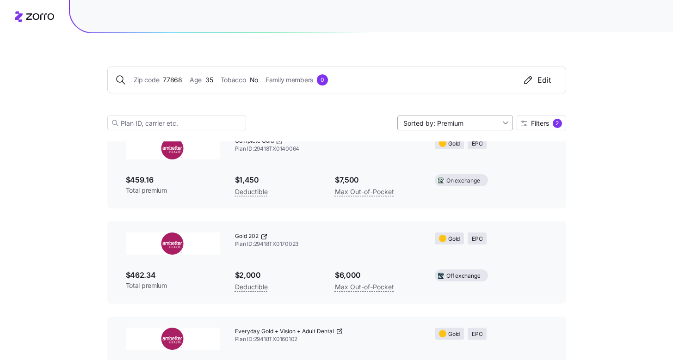
click at [456, 124] on input "Sorted by: Premium" at bounding box center [455, 123] width 116 height 15
click at [452, 160] on div "Deductible" at bounding box center [454, 159] width 108 height 14
click at [456, 125] on input "Sorted by: Deductible" at bounding box center [455, 123] width 116 height 15
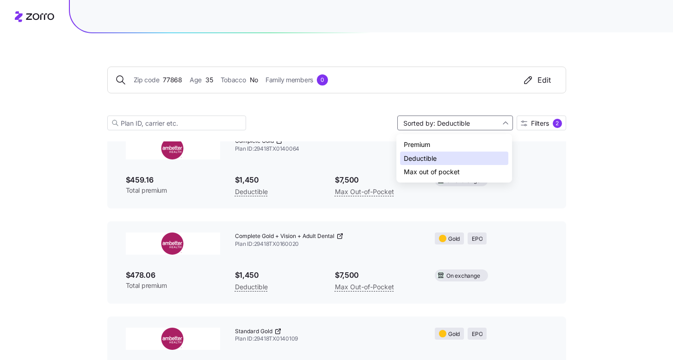
click at [446, 166] on div "Max out of pocket" at bounding box center [454, 172] width 108 height 14
type input "Sorted by: Max out of pocket"
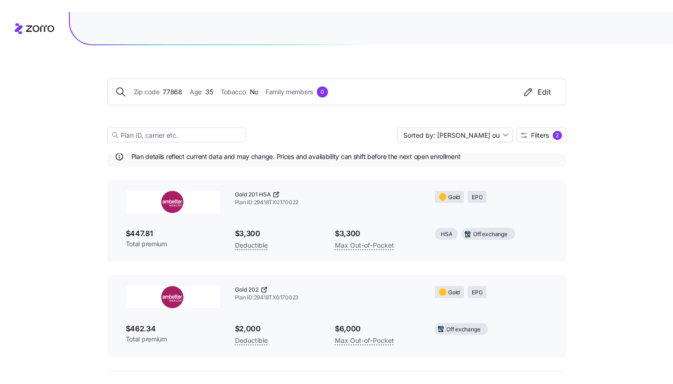
scroll to position [0, 0]
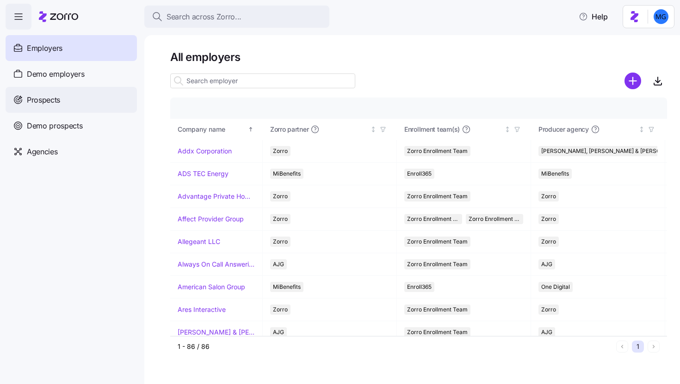
click at [54, 106] on div "Prospects" at bounding box center [71, 100] width 131 height 26
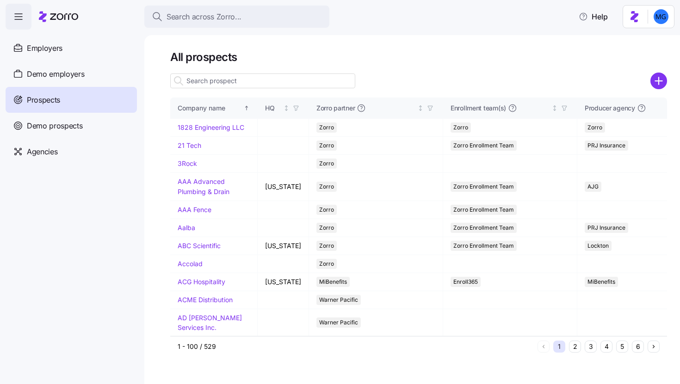
click at [223, 78] on input at bounding box center [262, 81] width 185 height 15
type input "americ"
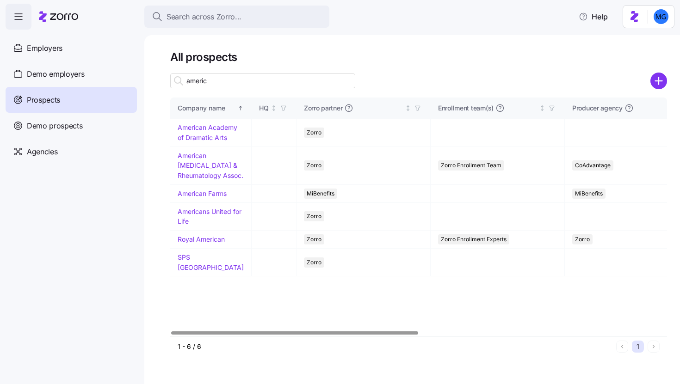
click at [215, 80] on input "americ" at bounding box center [262, 81] width 185 height 15
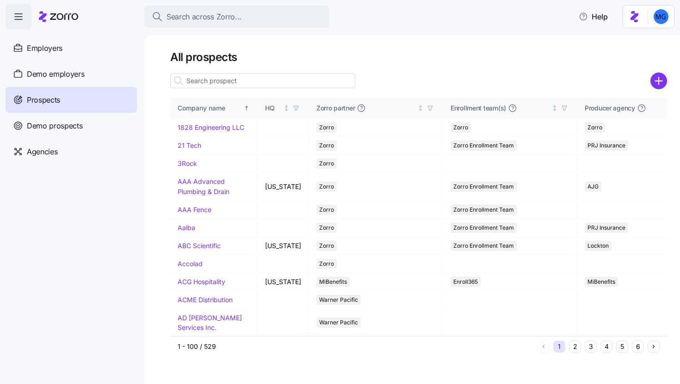
click at [215, 79] on input at bounding box center [262, 81] width 185 height 15
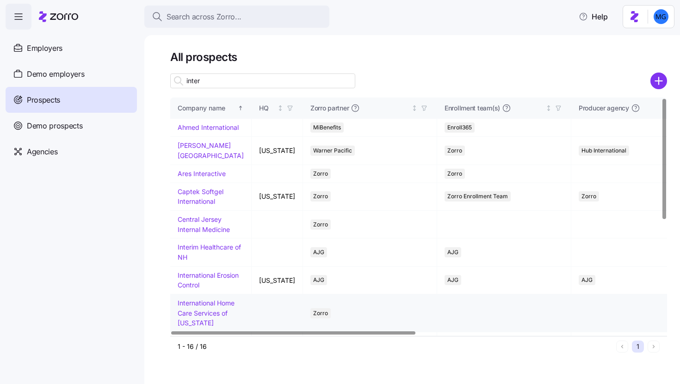
type input "inter"
click at [194, 318] on td "International Home Care Services of New York" at bounding box center [210, 314] width 81 height 38
click at [192, 314] on link "International Home Care Services of New York" at bounding box center [206, 313] width 57 height 28
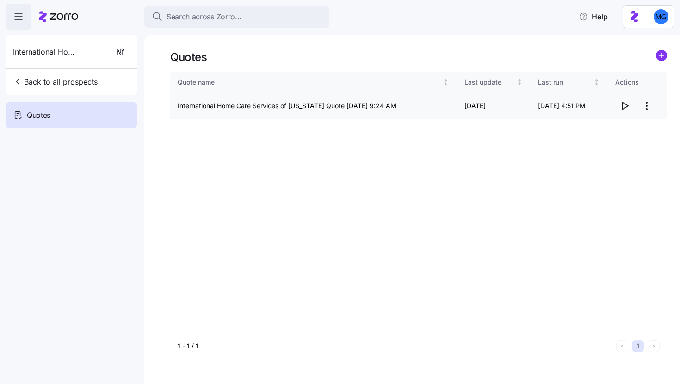
click at [626, 104] on icon "button" at bounding box center [624, 105] width 11 height 11
click at [644, 104] on html "Search across Zorro... Help International Home Care Services of New York Back t…" at bounding box center [340, 189] width 680 height 379
click at [612, 130] on div "Edit quote" at bounding box center [609, 128] width 85 height 15
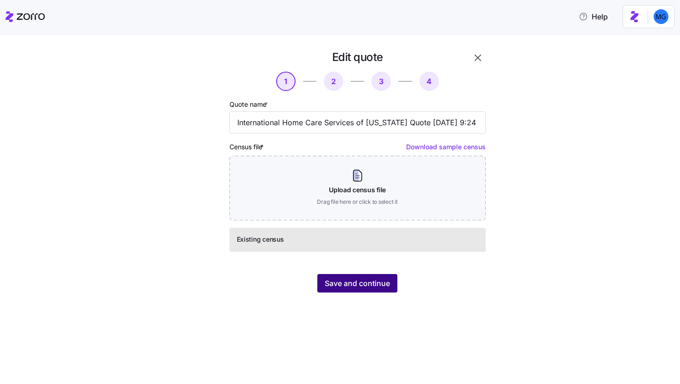
click at [378, 285] on span "Save and continue" at bounding box center [357, 283] width 65 height 11
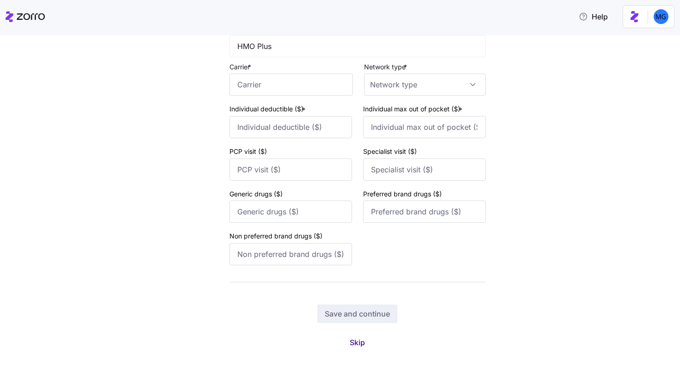
click at [345, 340] on button "Skip" at bounding box center [357, 343] width 30 height 17
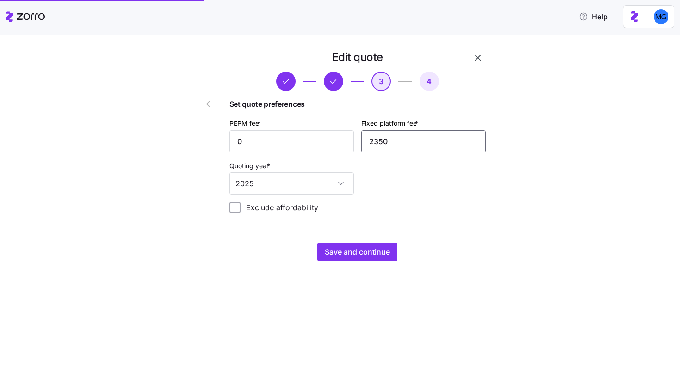
click at [424, 150] on input "2350" at bounding box center [423, 141] width 124 height 22
type input "1"
type input "2000"
click at [393, 251] on button "Save and continue" at bounding box center [357, 252] width 80 height 19
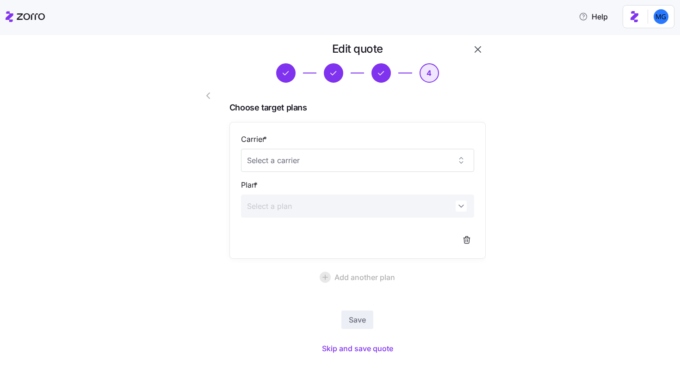
scroll to position [14, 0]
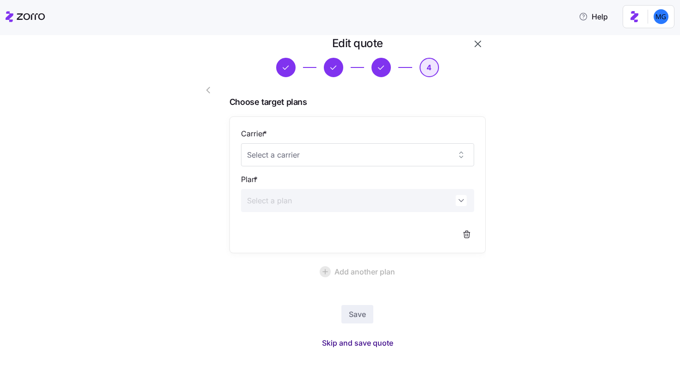
click at [375, 342] on span "Skip and save quote" at bounding box center [357, 343] width 71 height 11
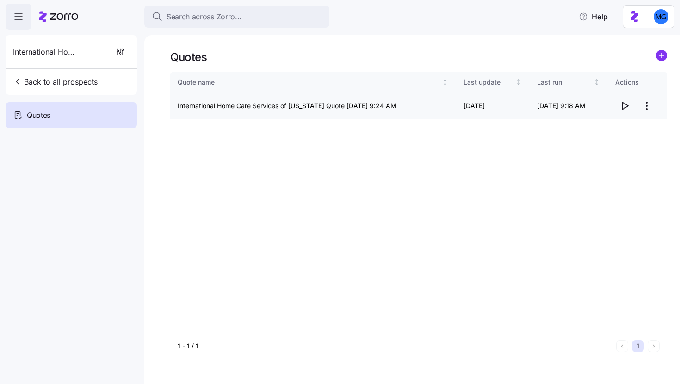
click at [626, 108] on icon "button" at bounding box center [624, 105] width 11 height 11
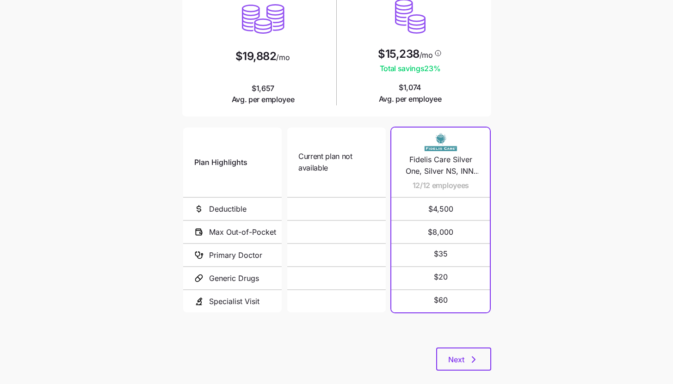
scroll to position [125, 0]
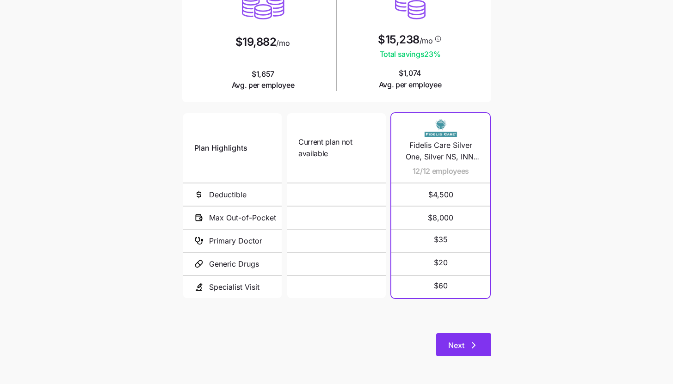
click at [459, 349] on span "Next" at bounding box center [456, 345] width 16 height 11
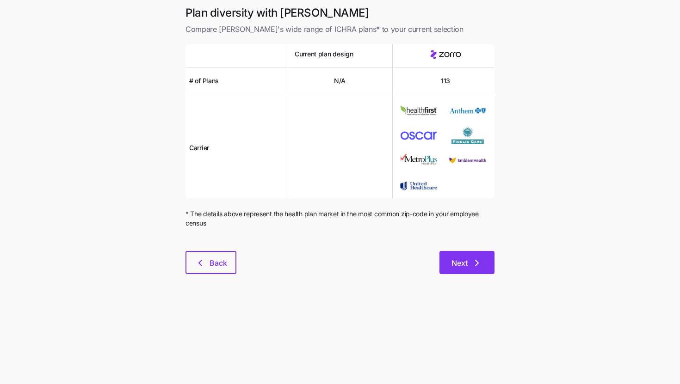
click at [460, 255] on button "Next" at bounding box center [467, 262] width 55 height 23
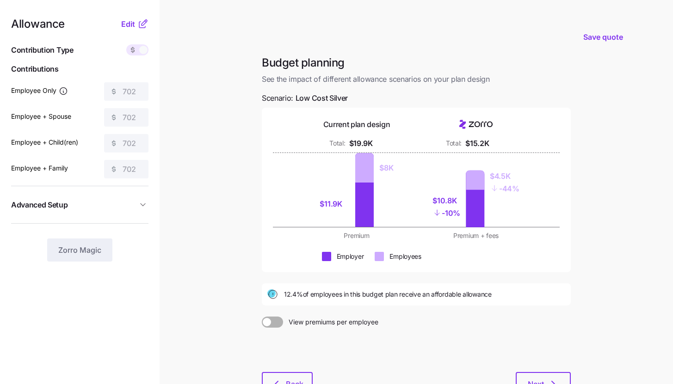
click at [143, 20] on icon at bounding box center [142, 24] width 11 height 11
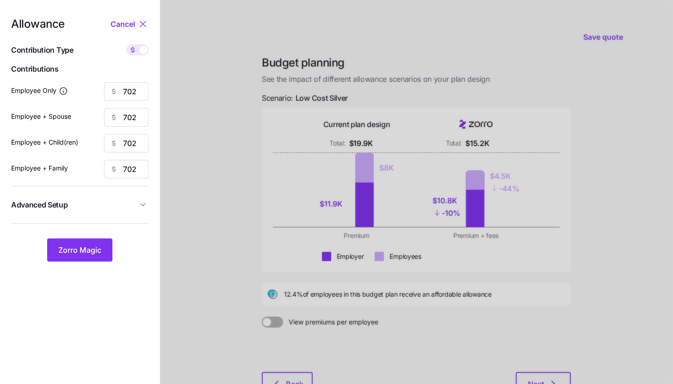
click at [142, 54] on span at bounding box center [143, 50] width 8 height 8
click at [126, 44] on input "checkbox" at bounding box center [126, 44] width 0 height 0
type input "85"
type input "43"
type input "38"
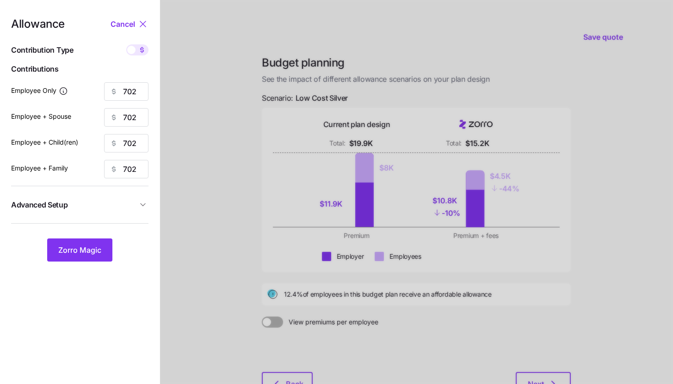
type input "26"
click at [136, 50] on span at bounding box center [142, 49] width 13 height 11
click at [126, 44] on input "checkbox" at bounding box center [126, 44] width 0 height 0
type input "702"
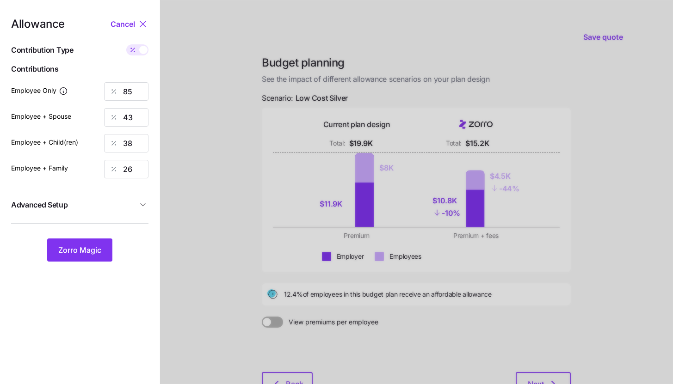
type input "702"
click at [124, 207] on span "Advanced Setup" at bounding box center [74, 205] width 126 height 12
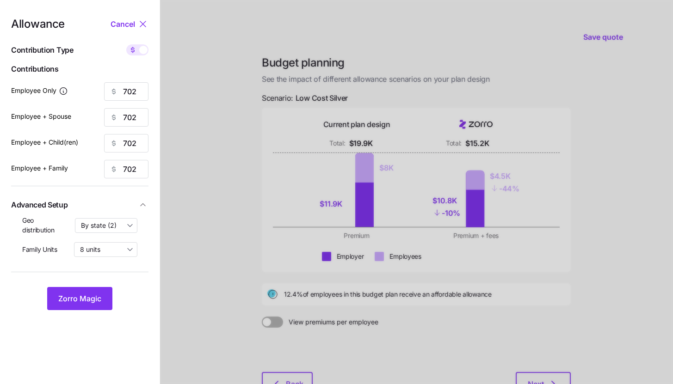
click at [222, 230] on div at bounding box center [416, 227] width 513 height 455
click at [91, 297] on span "Zorro Magic" at bounding box center [79, 298] width 43 height 11
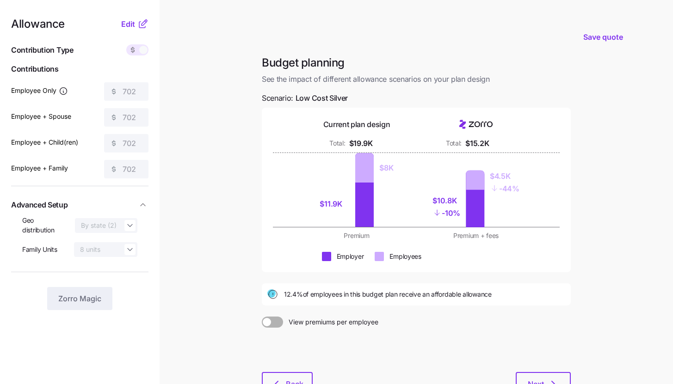
click at [608, 195] on main "Save quote Budget planning See the impact of different allowance scenarios on y…" at bounding box center [336, 227] width 673 height 455
click at [574, 184] on div "Budget planning See the impact of different allowance scenarios on your plan de…" at bounding box center [416, 231] width 324 height 351
click at [303, 378] on button "Back" at bounding box center [287, 383] width 51 height 23
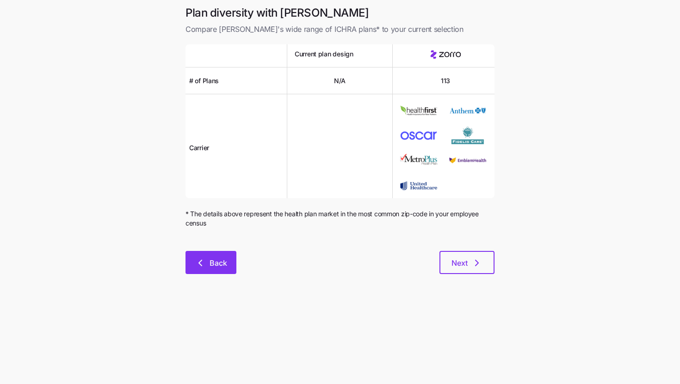
click at [233, 272] on button "Back" at bounding box center [211, 262] width 51 height 23
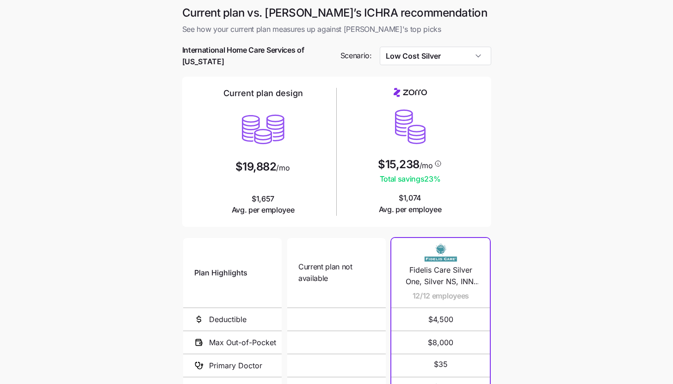
scroll to position [125, 0]
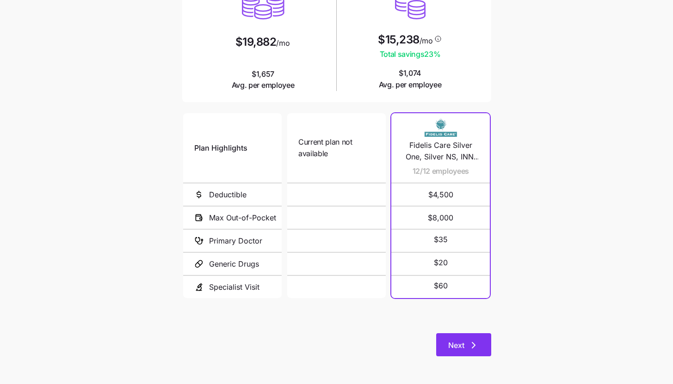
click at [477, 346] on icon "button" at bounding box center [473, 345] width 11 height 11
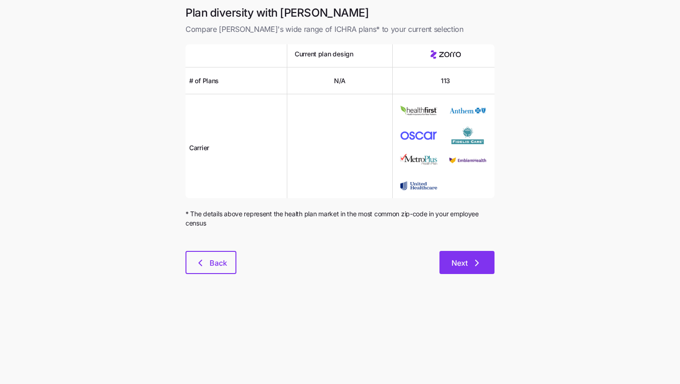
click at [473, 266] on icon "button" at bounding box center [476, 263] width 11 height 11
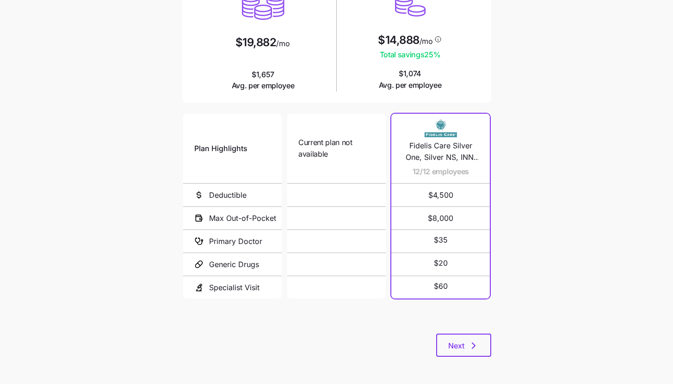
scroll to position [125, 0]
click at [486, 347] on button "Next" at bounding box center [463, 345] width 55 height 23
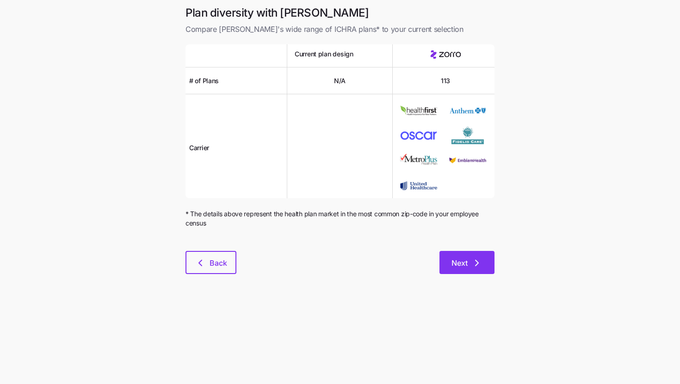
click at [488, 274] on button "Next" at bounding box center [467, 262] width 55 height 23
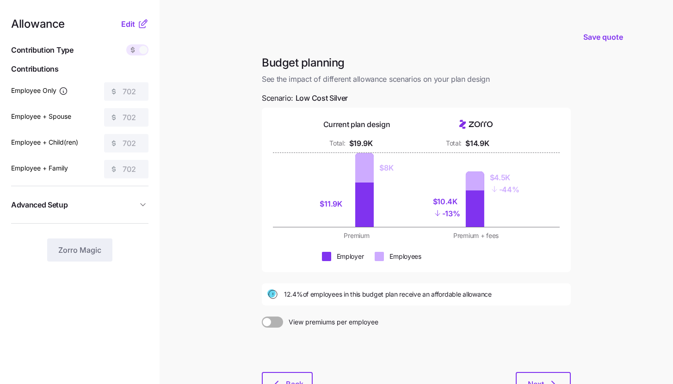
click at [137, 26] on icon at bounding box center [142, 24] width 11 height 11
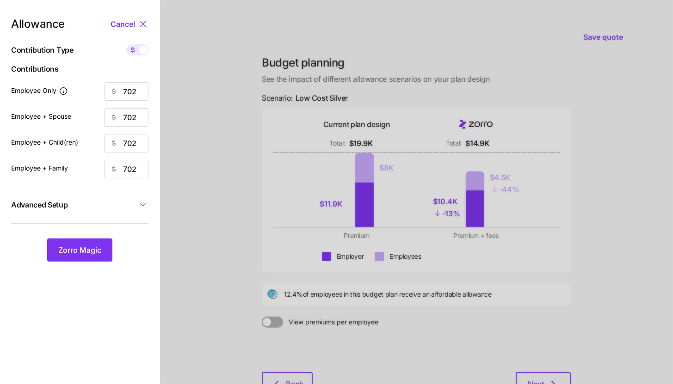
click at [141, 53] on span at bounding box center [143, 50] width 8 height 8
click at [126, 44] on input "checkbox" at bounding box center [126, 44] width 0 height 0
type input "85"
type input "43"
type input "38"
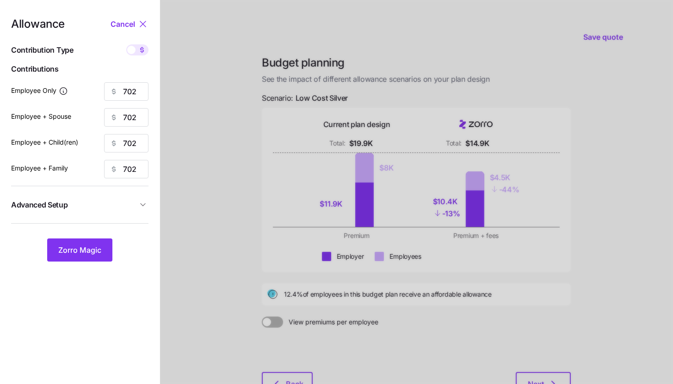
type input "26"
click at [141, 53] on icon at bounding box center [141, 49] width 7 height 7
click at [126, 44] on input "checkbox" at bounding box center [126, 44] width 0 height 0
type input "702"
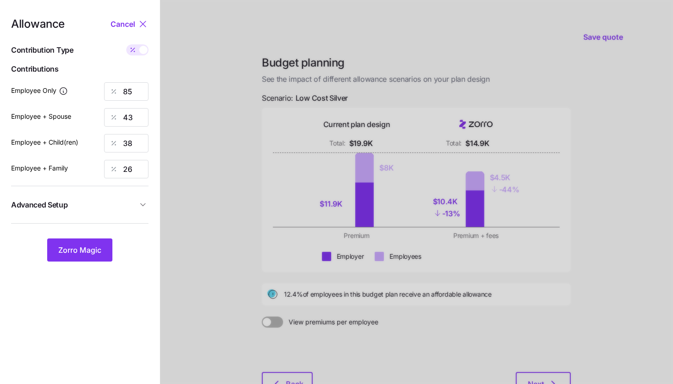
type input "702"
click at [89, 248] on span "Zorro Magic" at bounding box center [79, 250] width 43 height 11
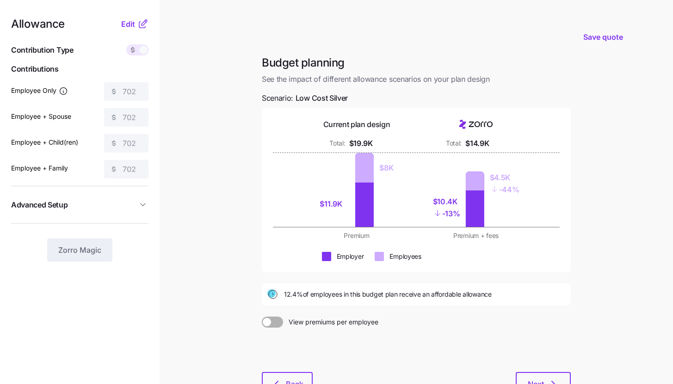
click at [622, 211] on main "Save quote Budget planning See the impact of different allowance scenarios on y…" at bounding box center [336, 227] width 673 height 455
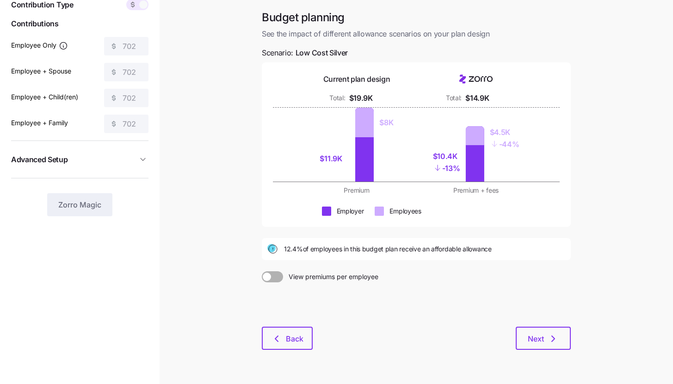
scroll to position [32, 0]
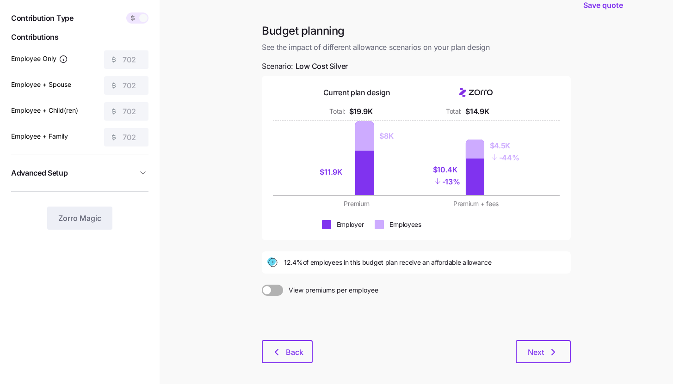
click at [134, 22] on span at bounding box center [132, 17] width 13 height 11
click at [135, 21] on icon at bounding box center [132, 17] width 7 height 7
click at [195, 132] on main "Save quote Budget planning See the impact of different allowance scenarios on y…" at bounding box center [336, 195] width 673 height 455
